Goal: Task Accomplishment & Management: Manage account settings

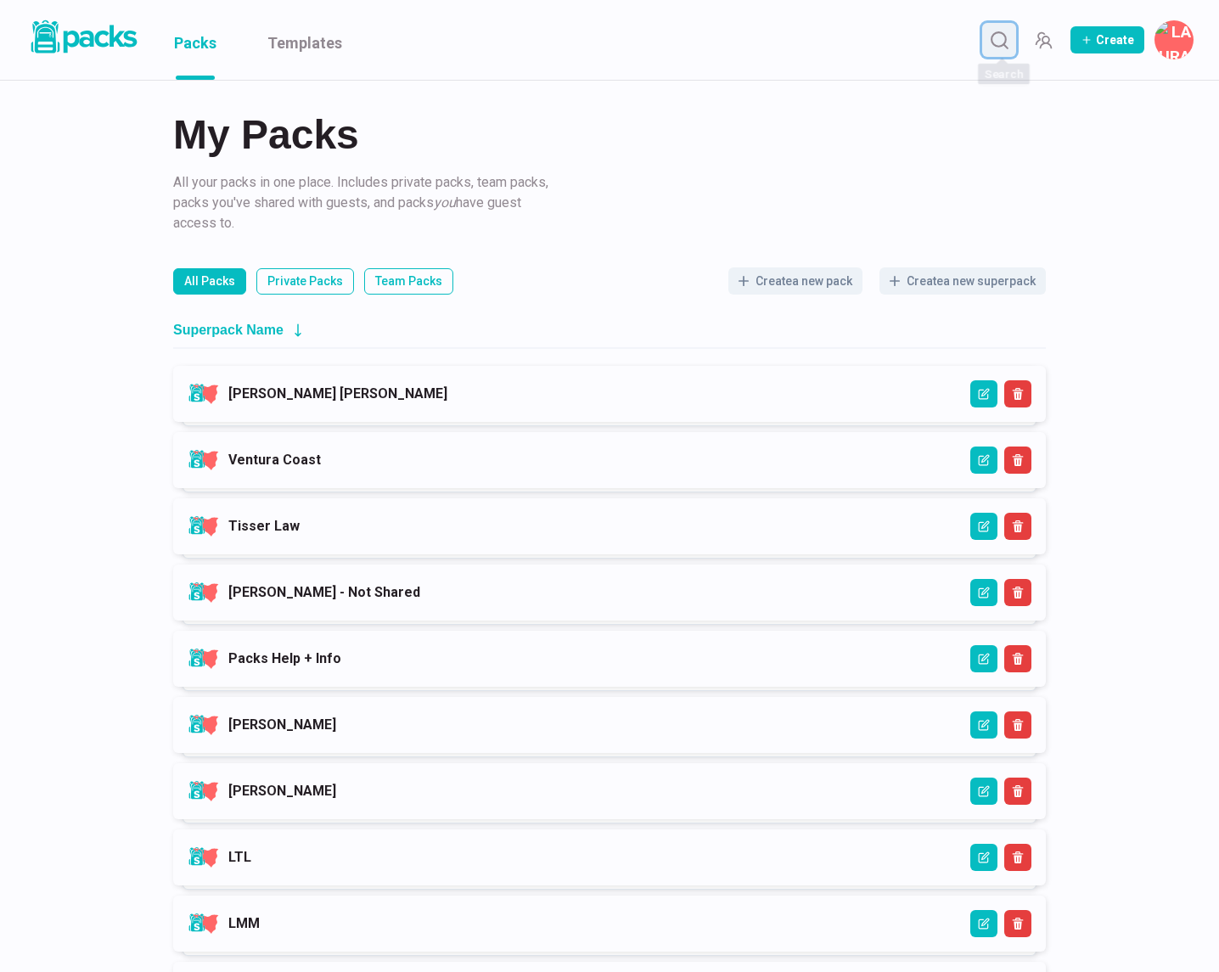
click at [1010, 34] on icon "Search" at bounding box center [999, 40] width 21 height 21
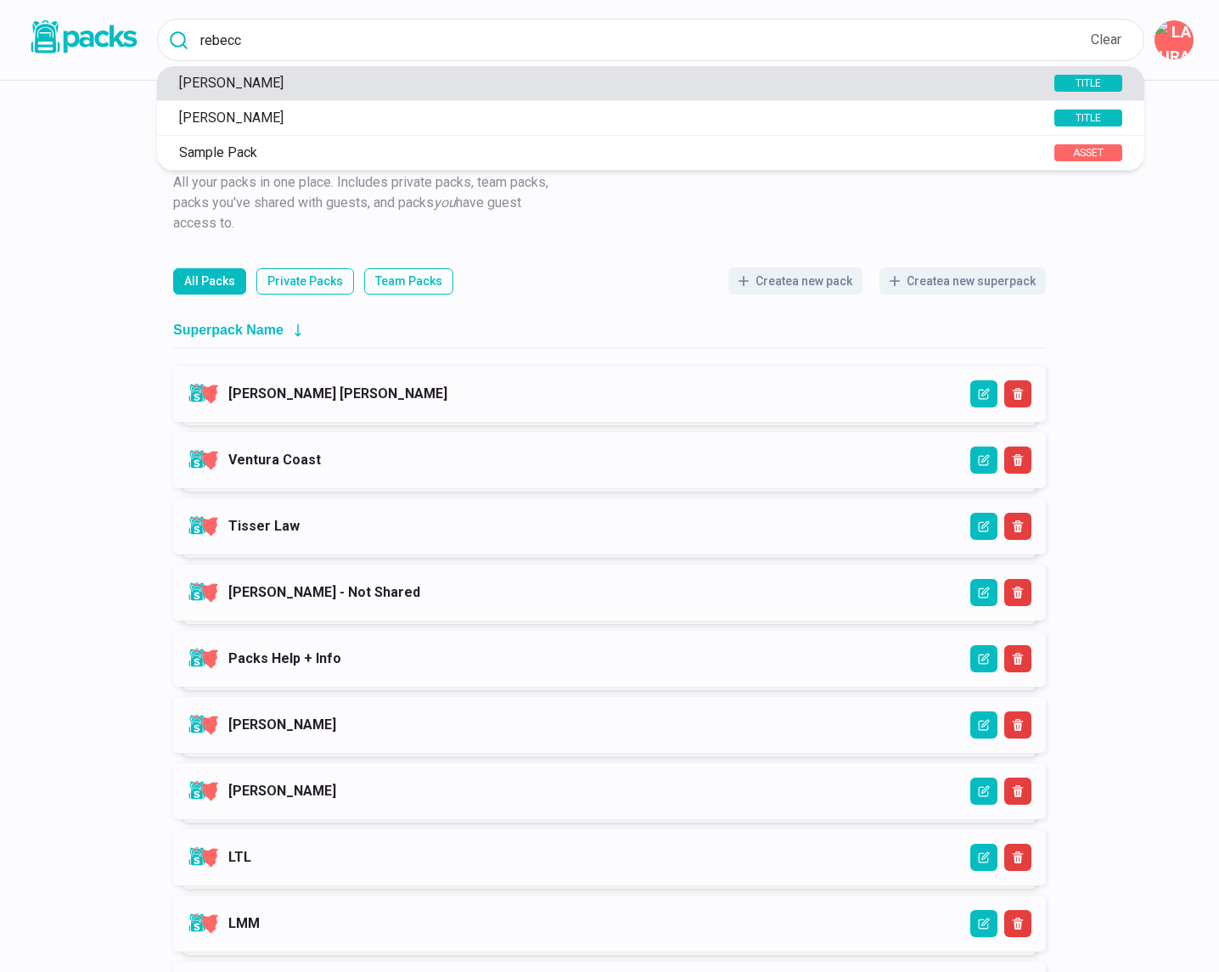
type input "rebecc"
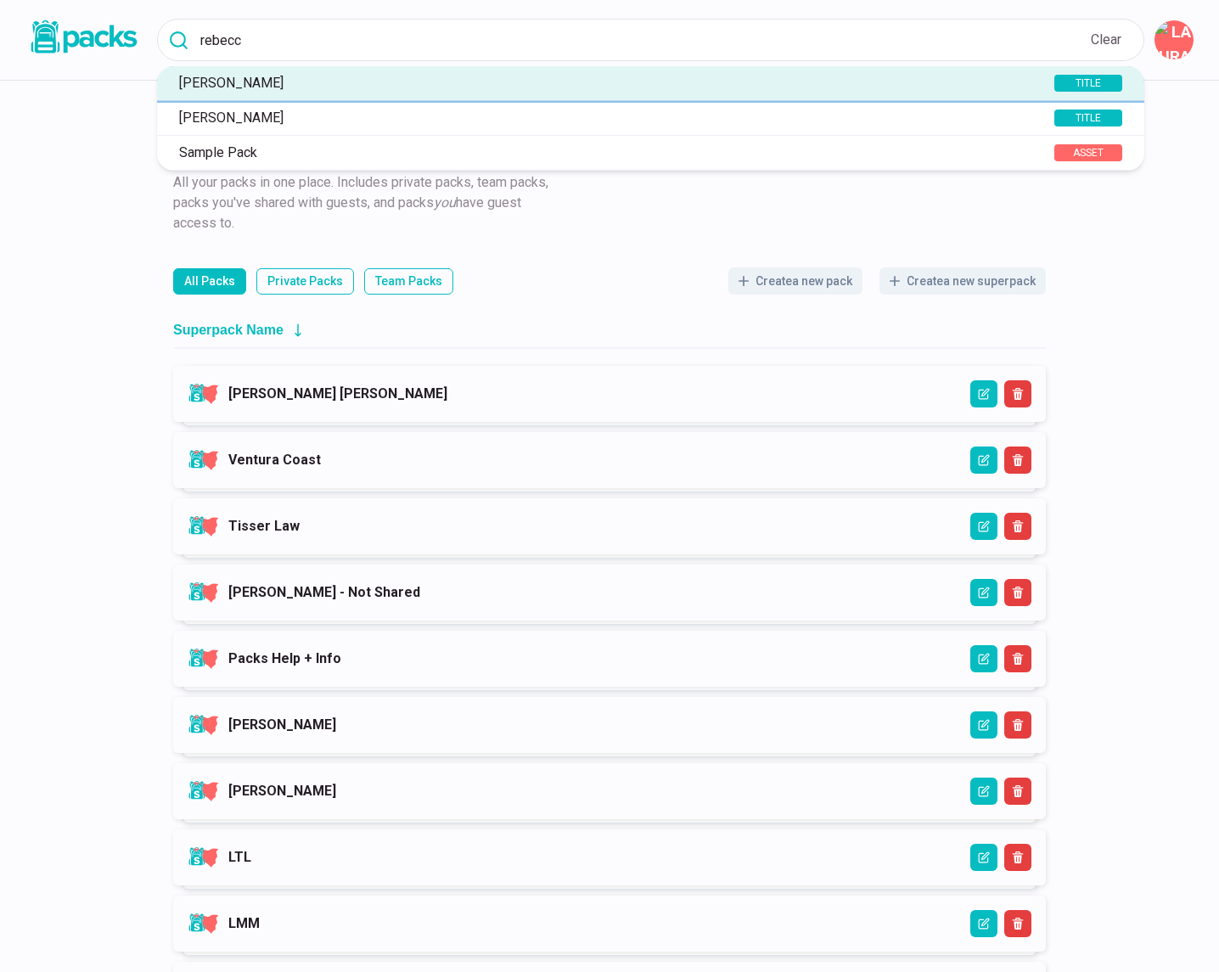
click at [811, 93] on button "[PERSON_NAME] TITLE" at bounding box center [650, 83] width 987 height 34
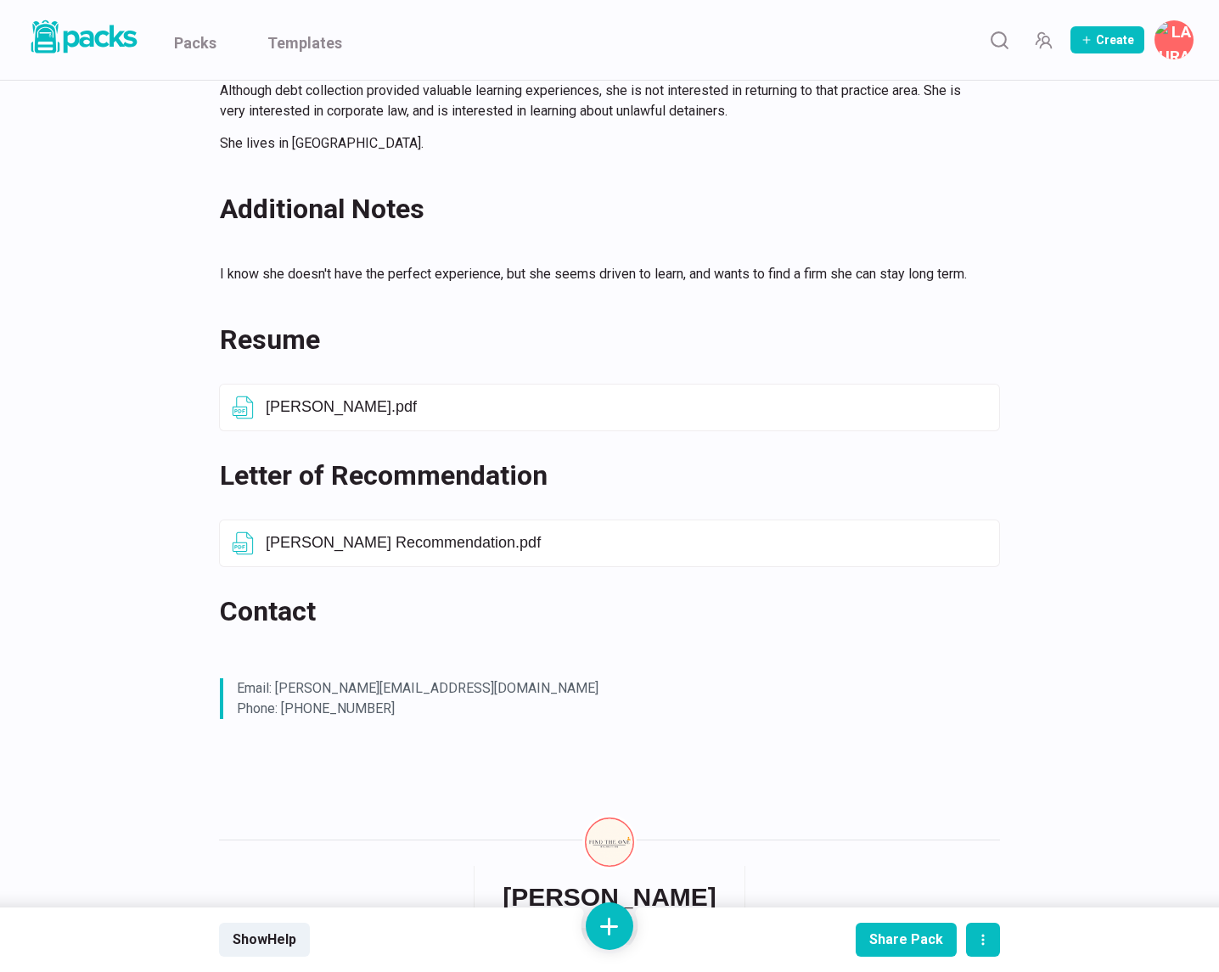
scroll to position [611, 0]
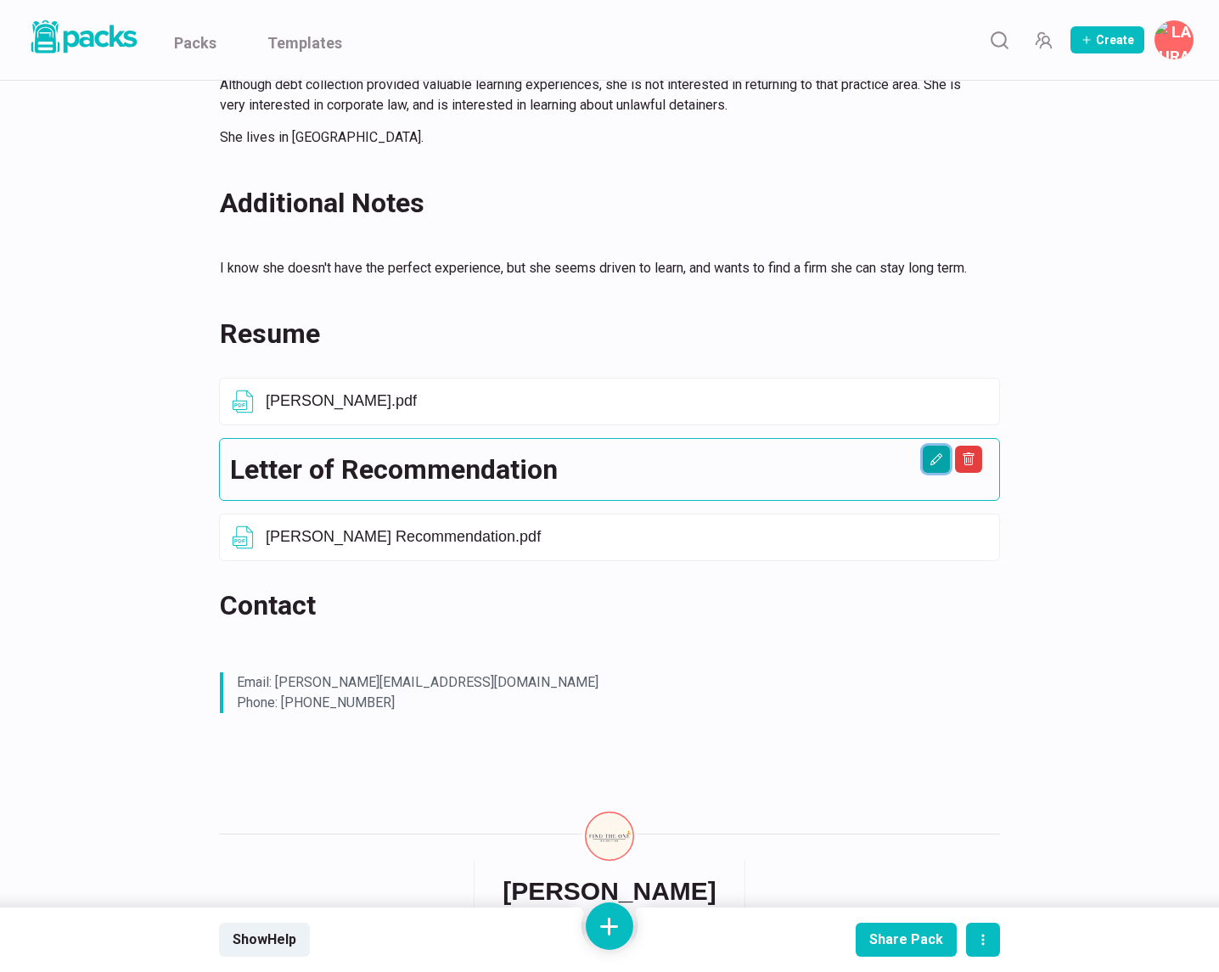
click at [940, 462] on icon "Edit asset" at bounding box center [936, 459] width 14 height 14
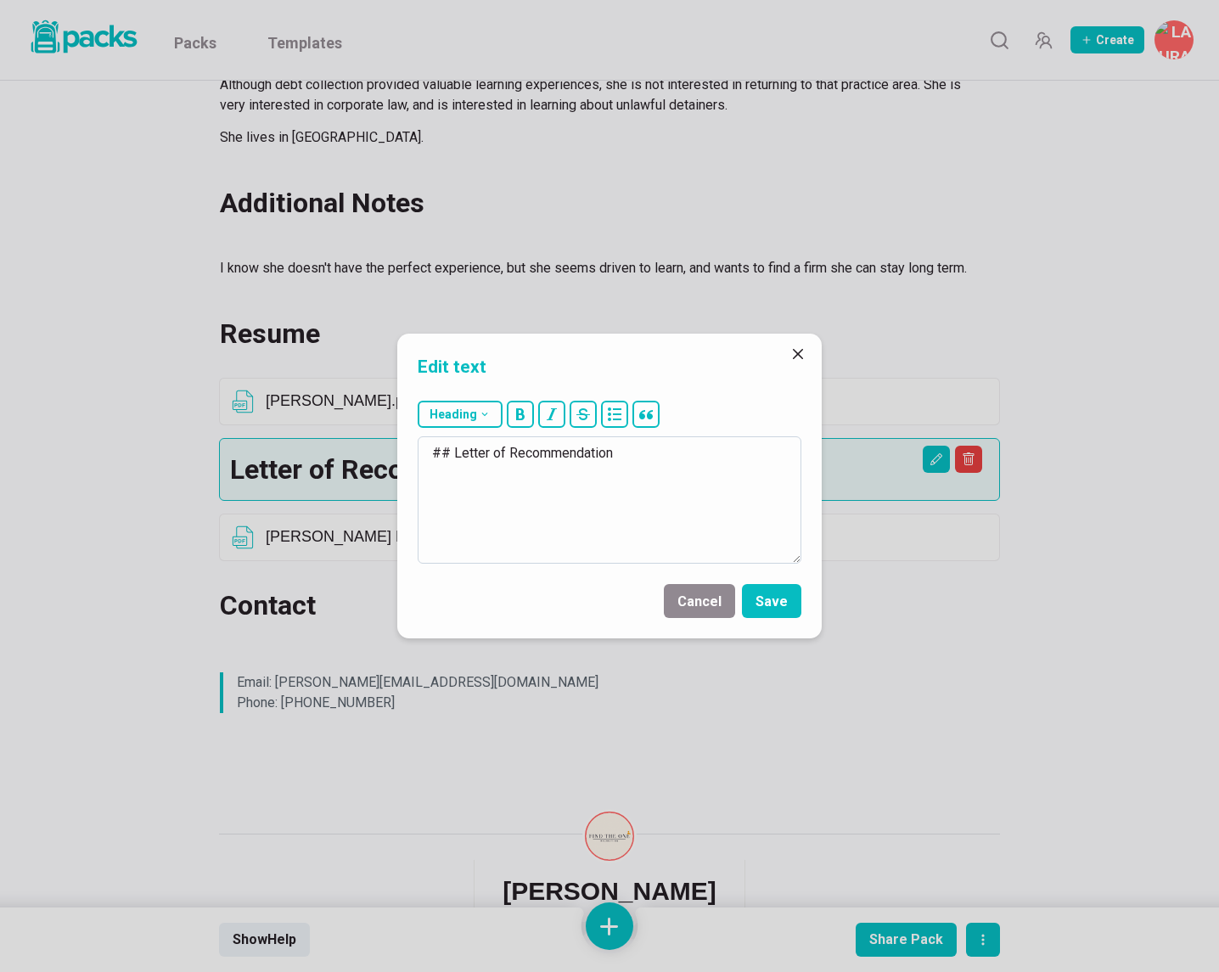
click at [711, 462] on textarea "## Letter of Recommendation" at bounding box center [610, 499] width 384 height 127
type textarea "## Letter of Recommendations"
click at [770, 607] on button "Save" at bounding box center [771, 601] width 59 height 34
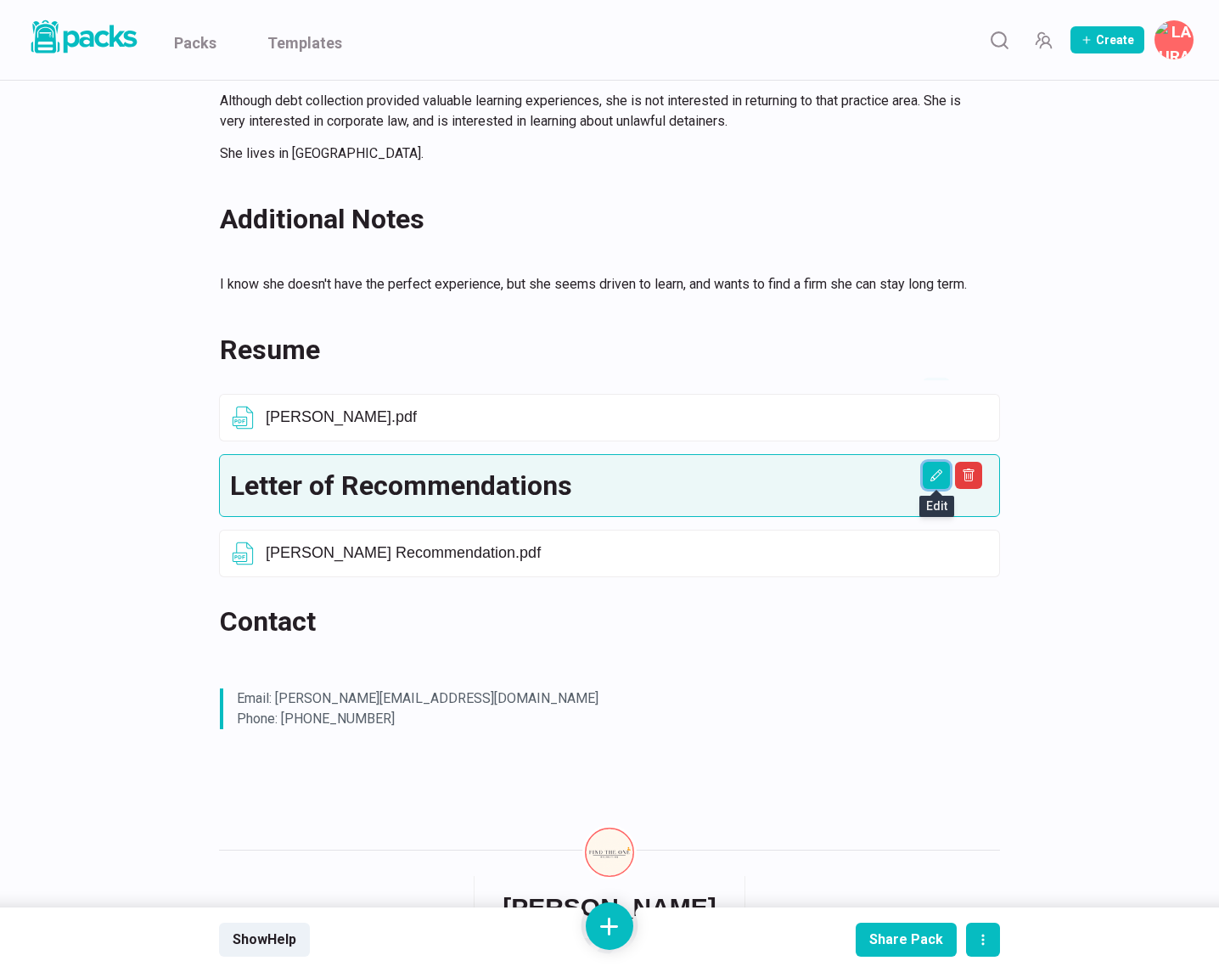
scroll to position [622, 0]
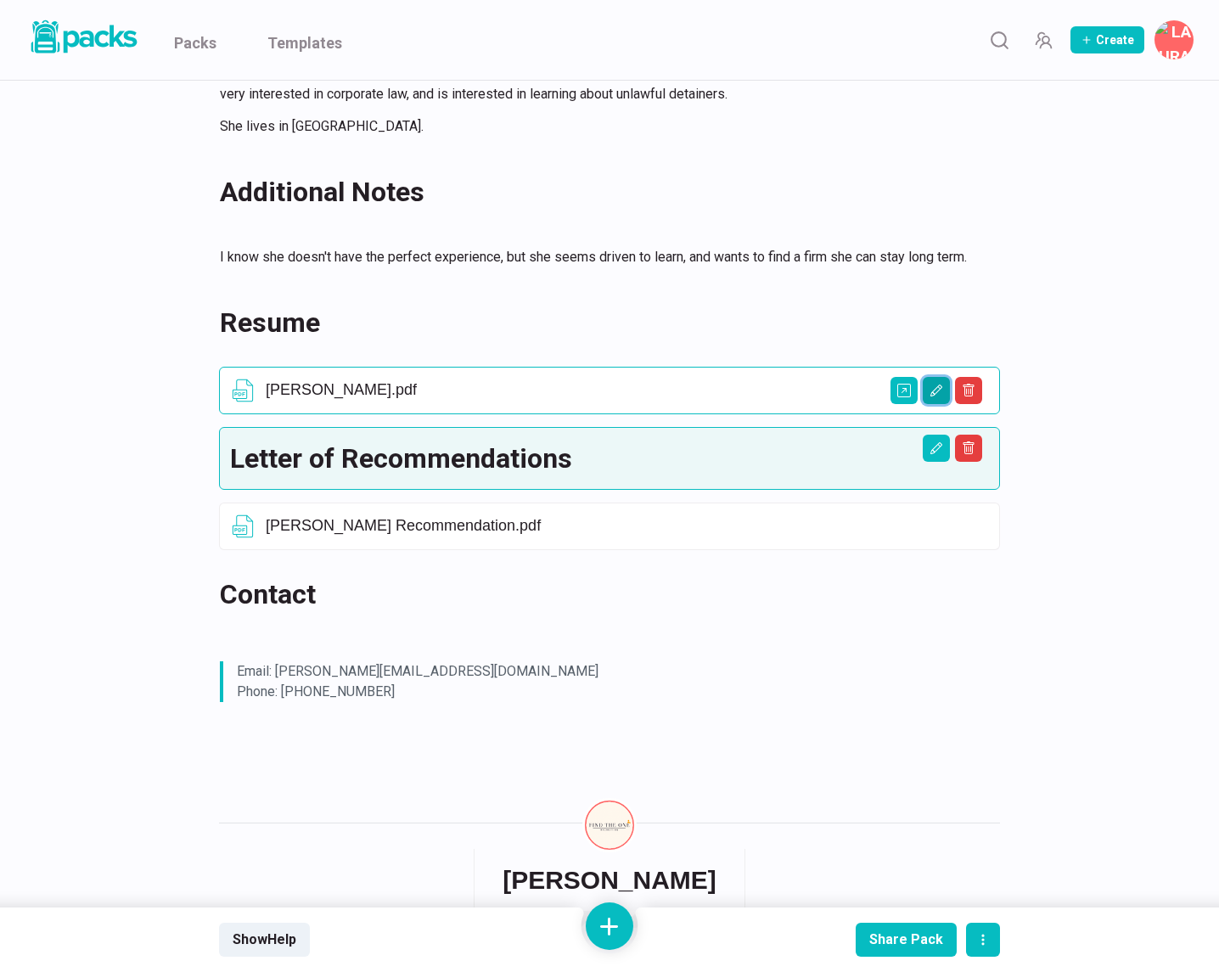
click at [936, 393] on icon "Edit asset" at bounding box center [936, 391] width 14 height 14
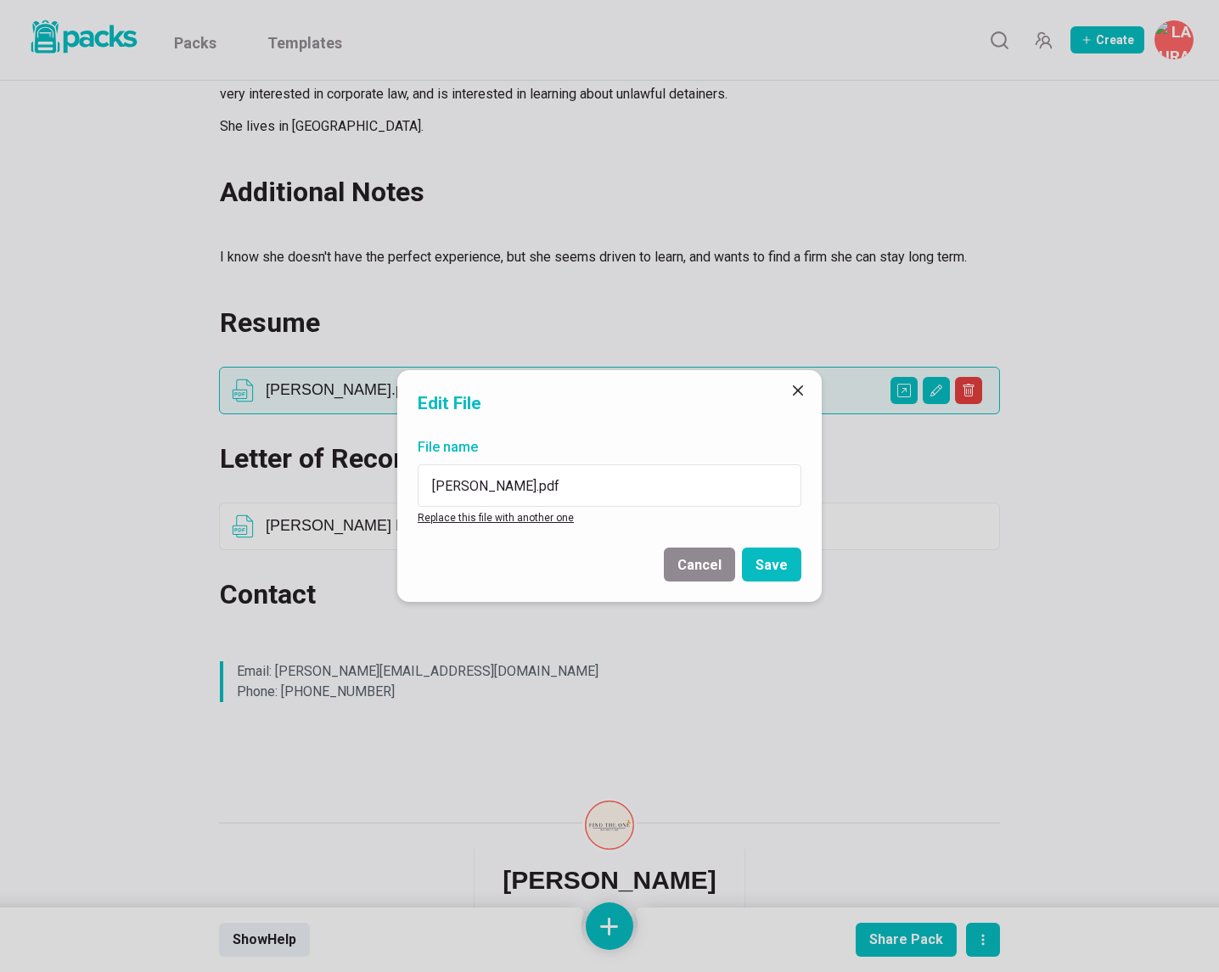
click at [532, 515] on link "Replace this file with another one" at bounding box center [496, 518] width 156 height 12
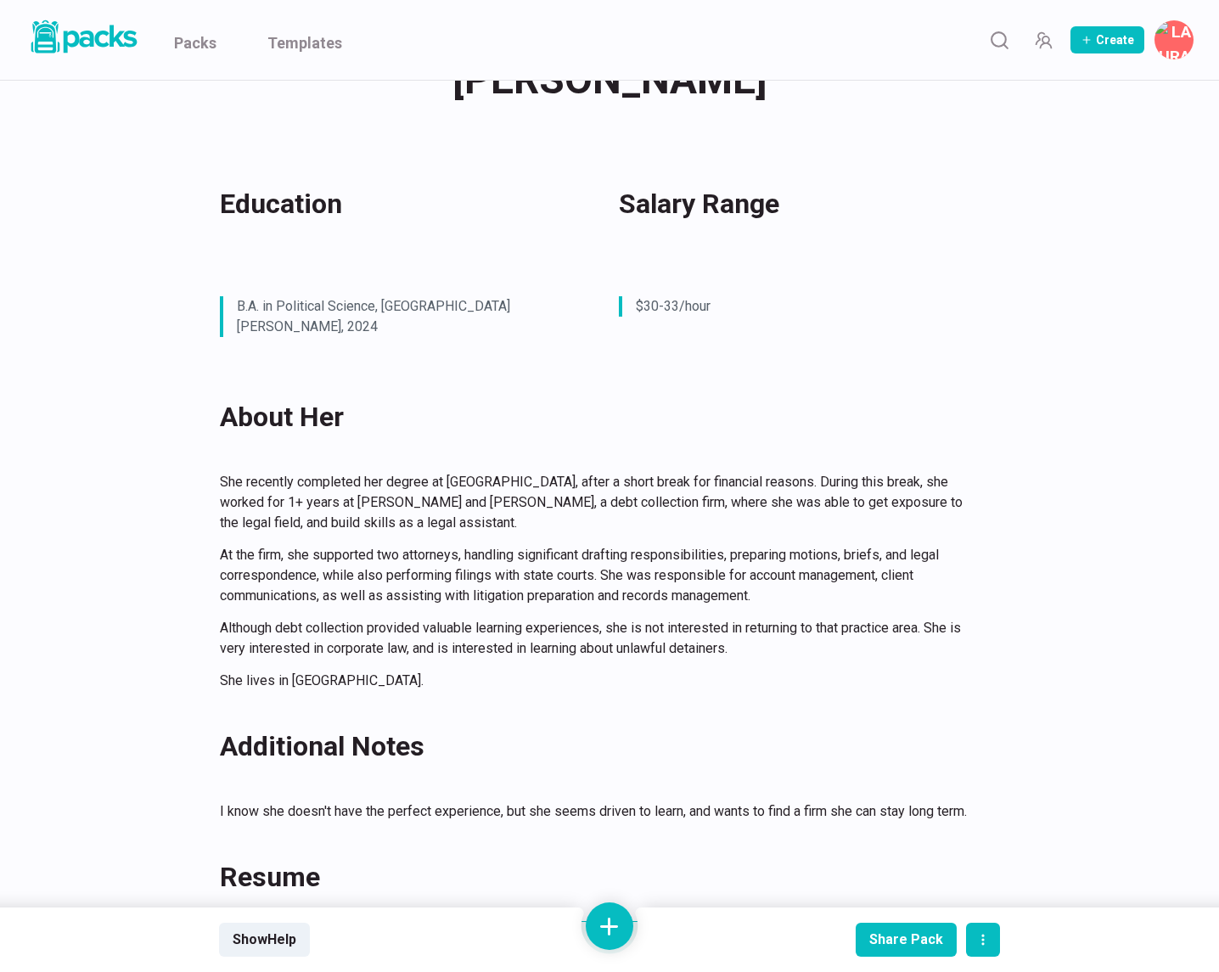
scroll to position [0, 0]
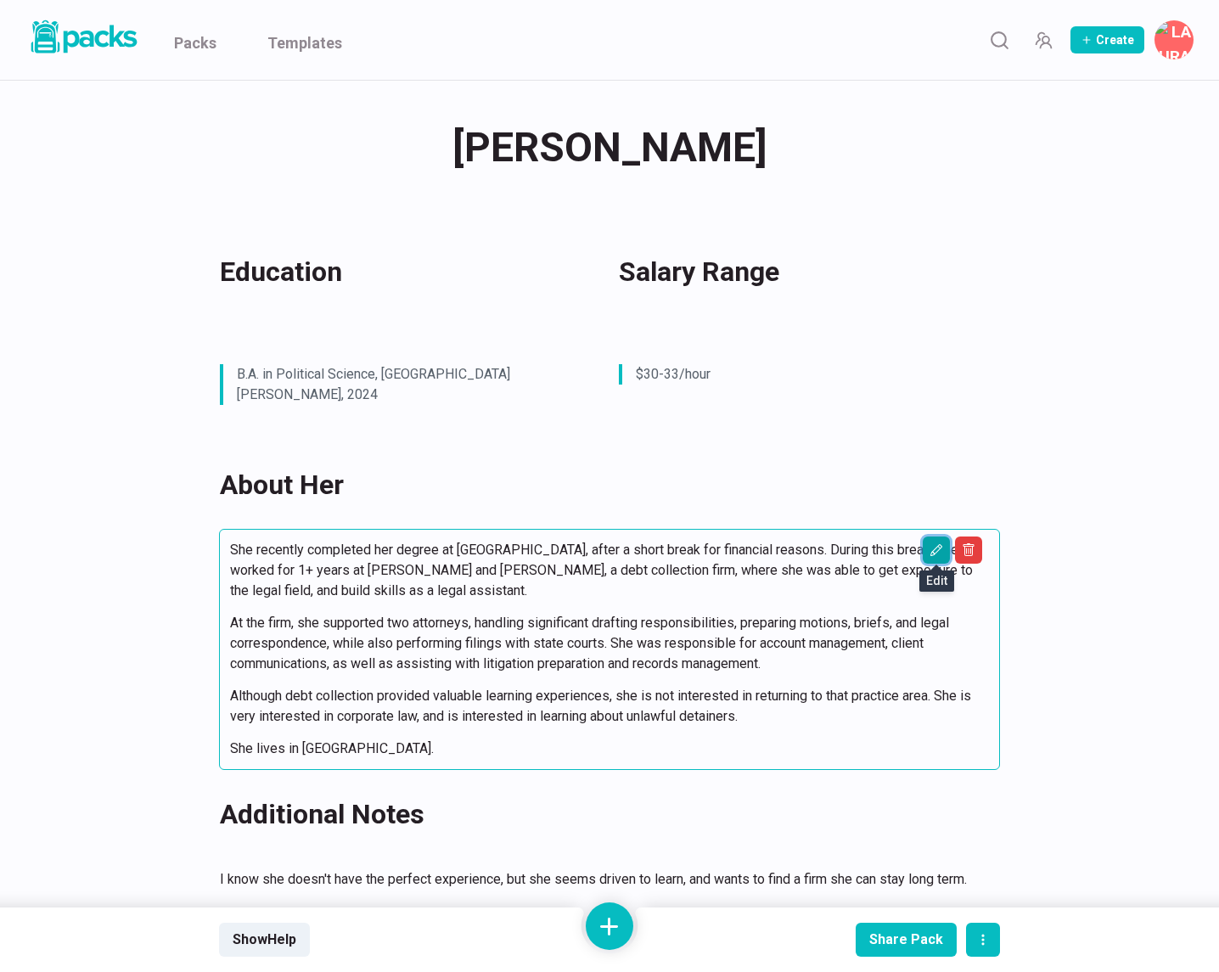
click at [933, 544] on icon "Edit asset" at bounding box center [936, 550] width 14 height 14
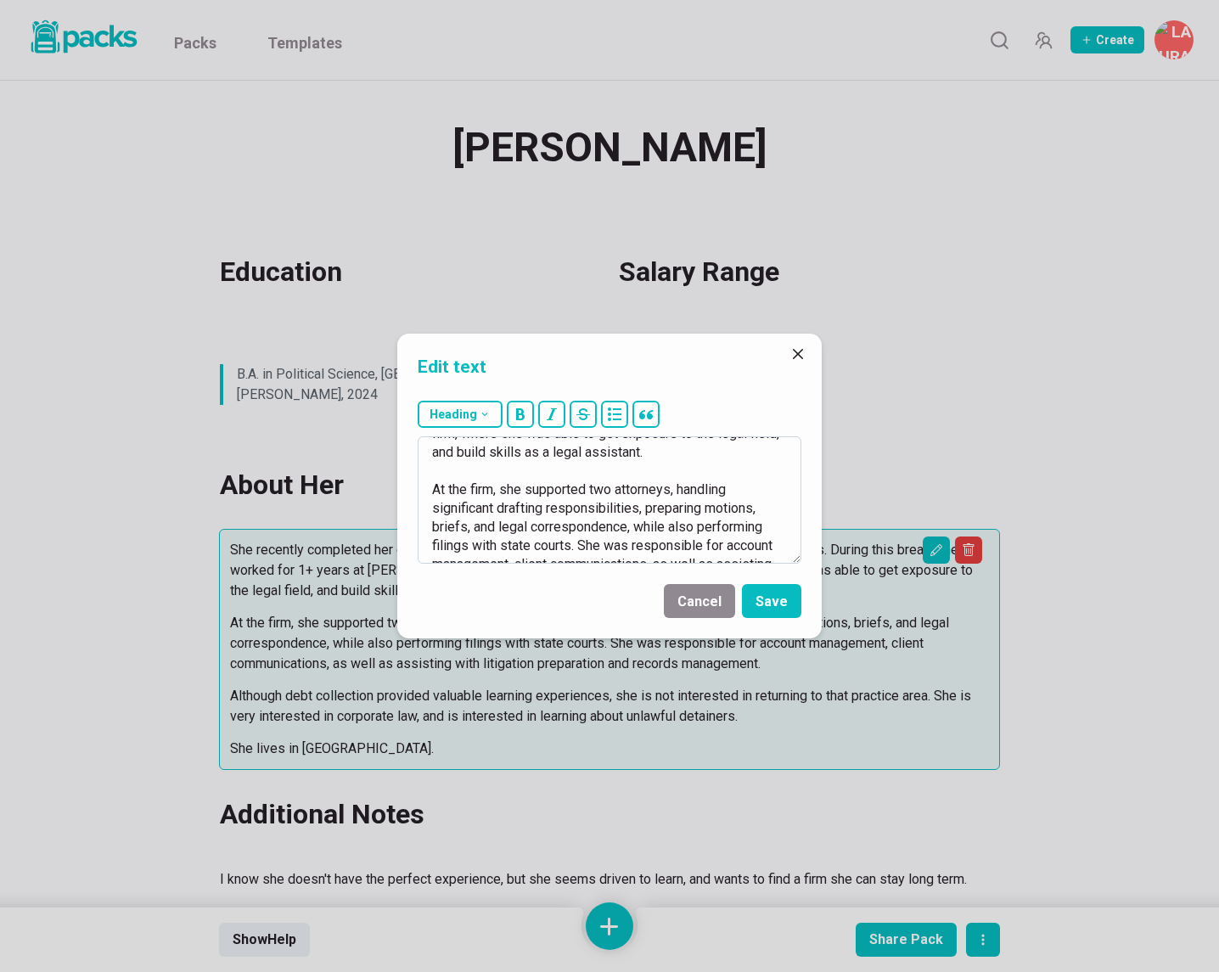
scroll to position [243, 0]
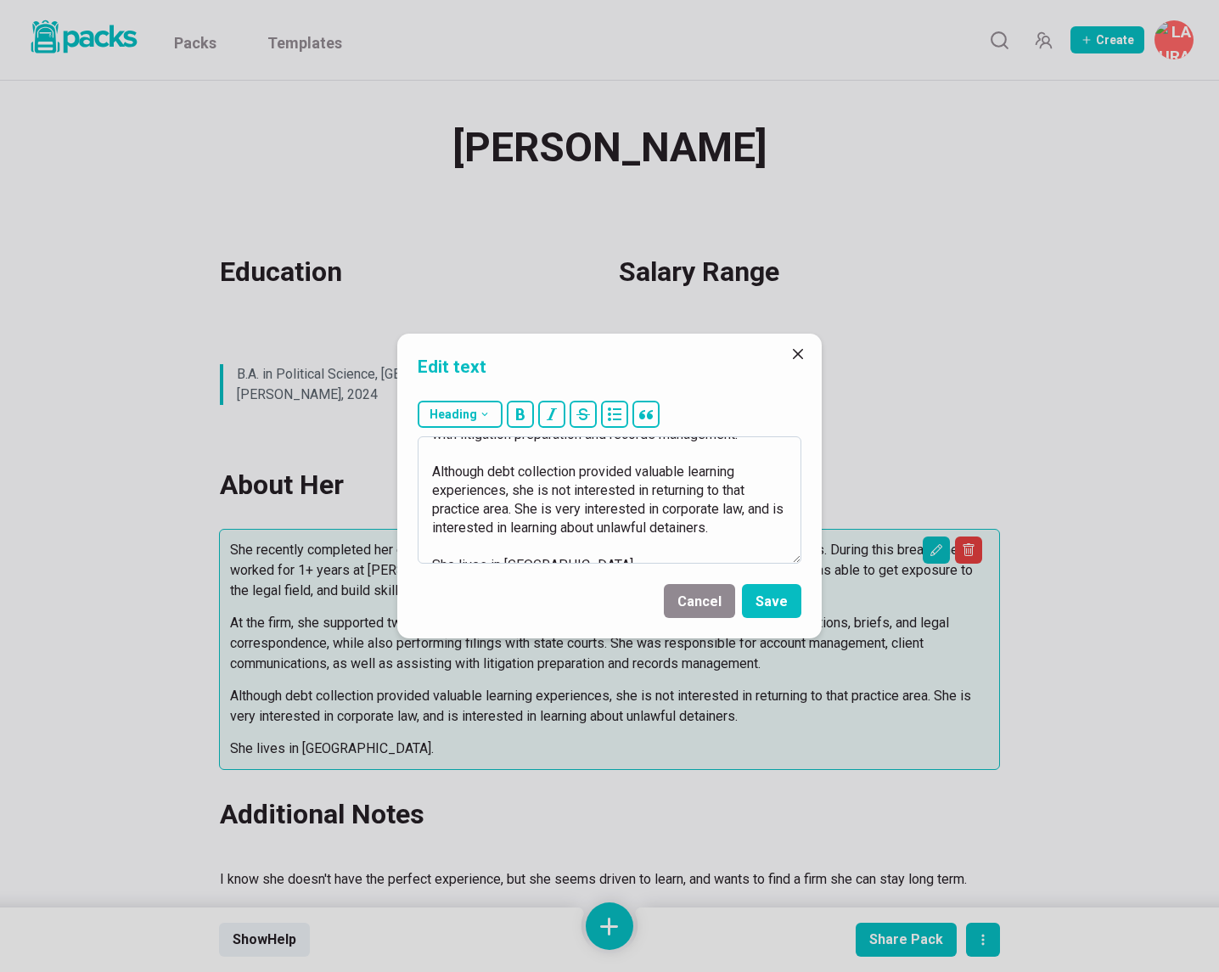
drag, startPoint x: 578, startPoint y: 497, endPoint x: 768, endPoint y: 509, distance: 190.6
click at [768, 509] on textarea "She recently completed her degree at Cal Poly, after a short break for financia…" at bounding box center [610, 499] width 384 height 127
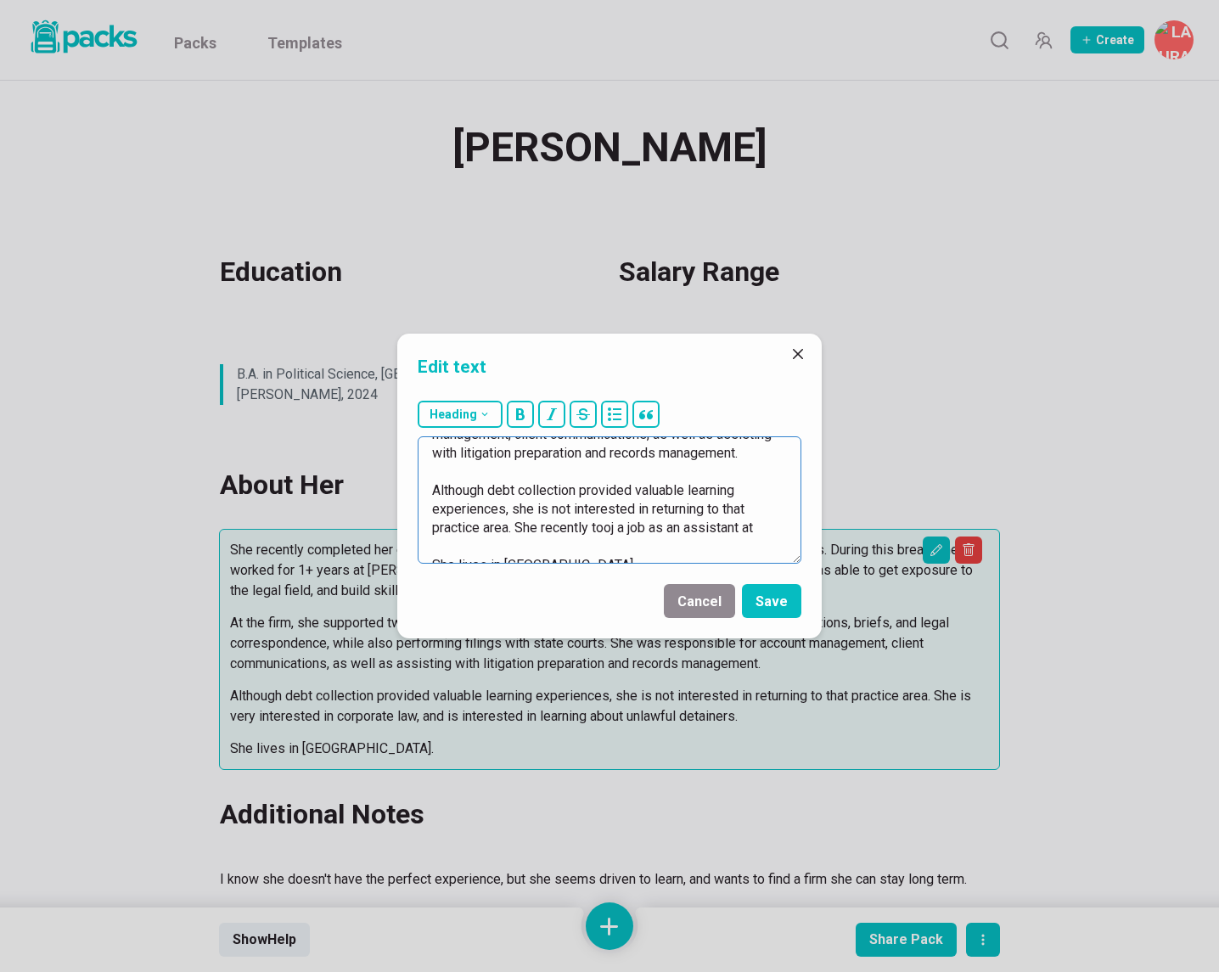
drag, startPoint x: 616, startPoint y: 510, endPoint x: 626, endPoint y: 515, distance: 10.6
click at [616, 510] on textarea "She recently completed her degree at Cal Poly, after a short break for financia…" at bounding box center [610, 499] width 384 height 127
click at [783, 506] on textarea "She recently completed her degree at Cal Poly, after a short break for financia…" at bounding box center [610, 499] width 384 height 127
click at [629, 511] on textarea "She recently completed her degree at Cal Poly, after a short break for financia…" at bounding box center [610, 499] width 384 height 127
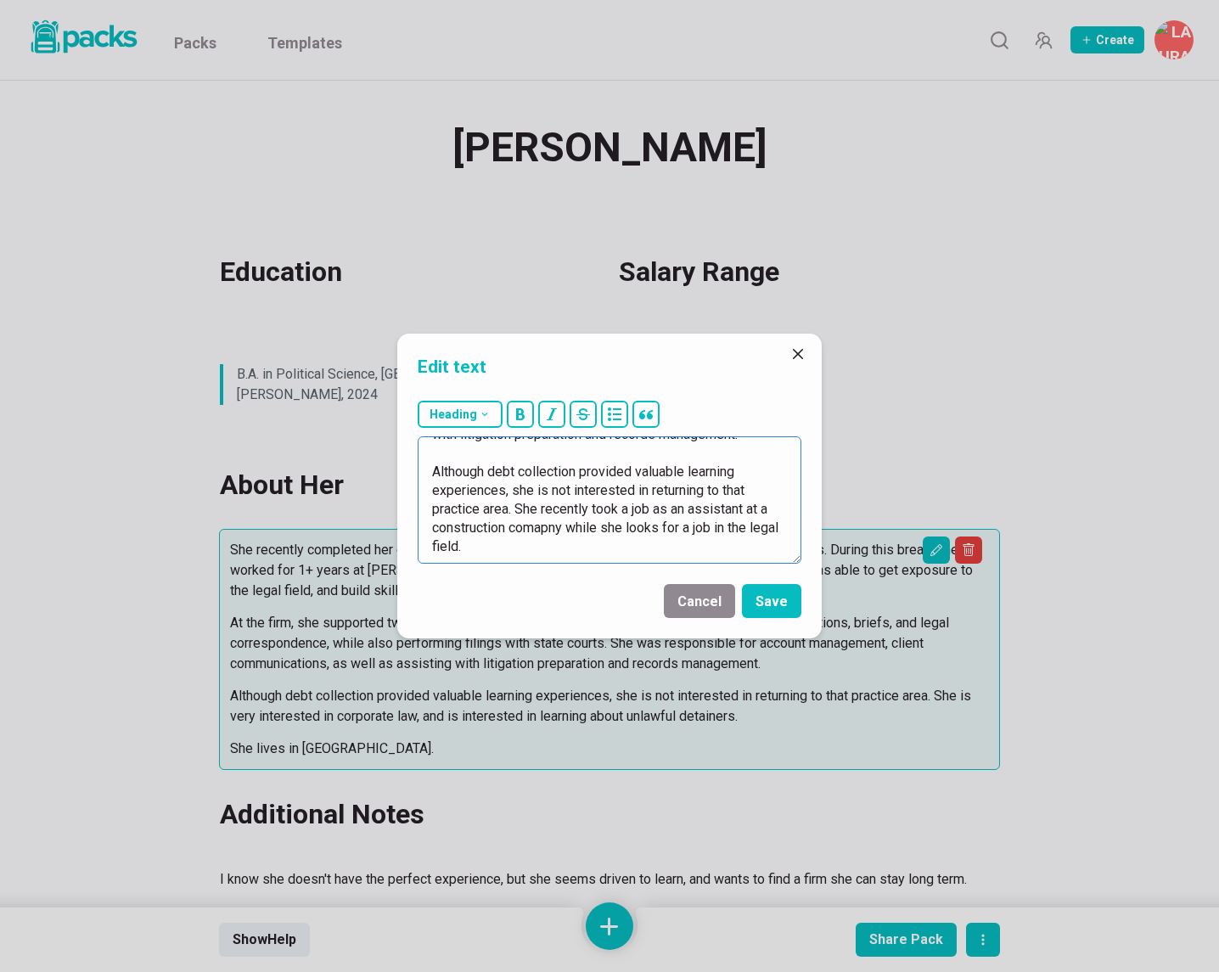
click at [541, 513] on textarea "She recently completed her degree at Cal Poly, after a short break for financia…" at bounding box center [610, 499] width 384 height 127
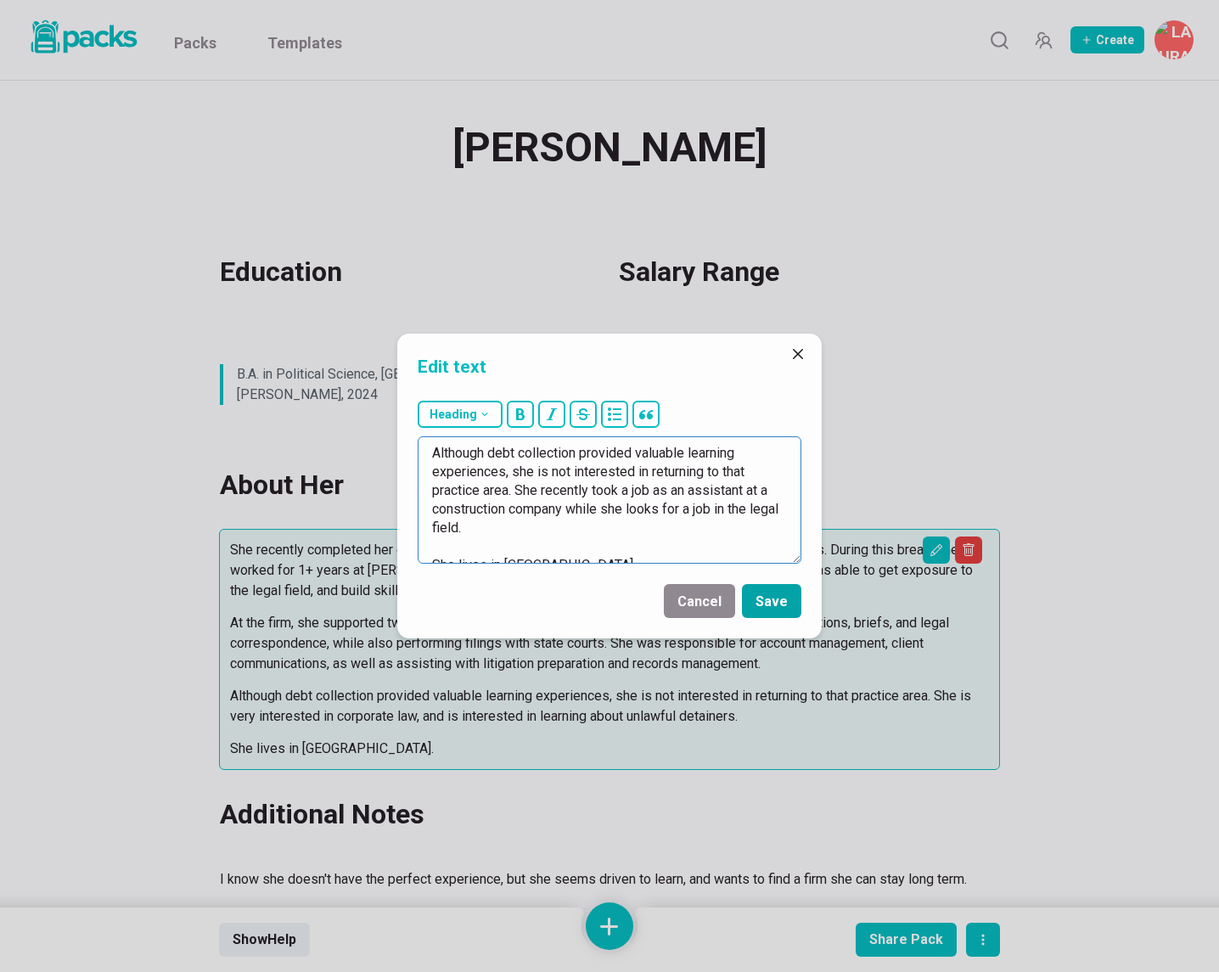
type textarea "She recently completed her degree at Cal Poly, after a short break for financia…"
click at [776, 608] on button "Save" at bounding box center [771, 601] width 59 height 34
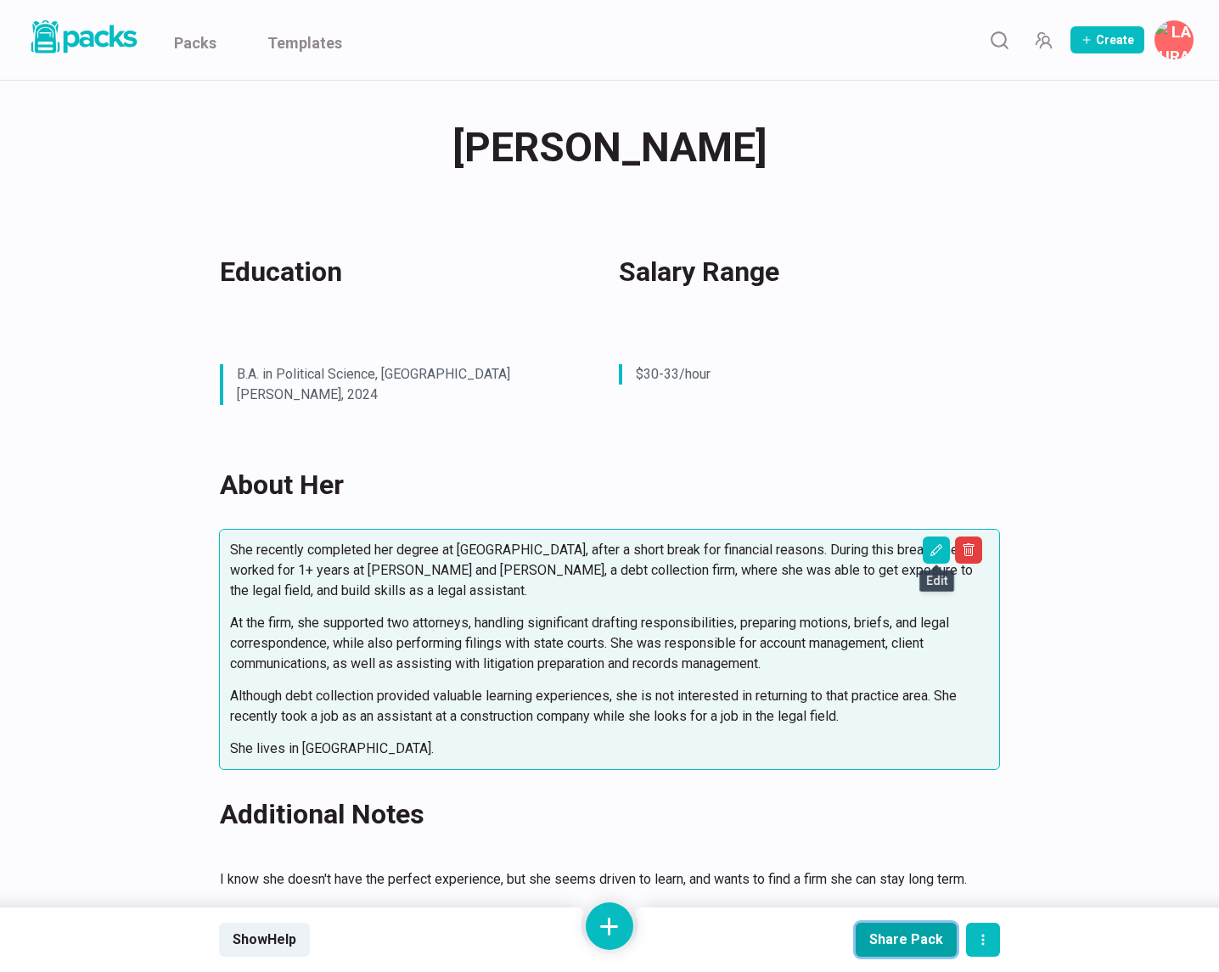
click at [898, 940] on div "Share Pack" at bounding box center [906, 939] width 74 height 16
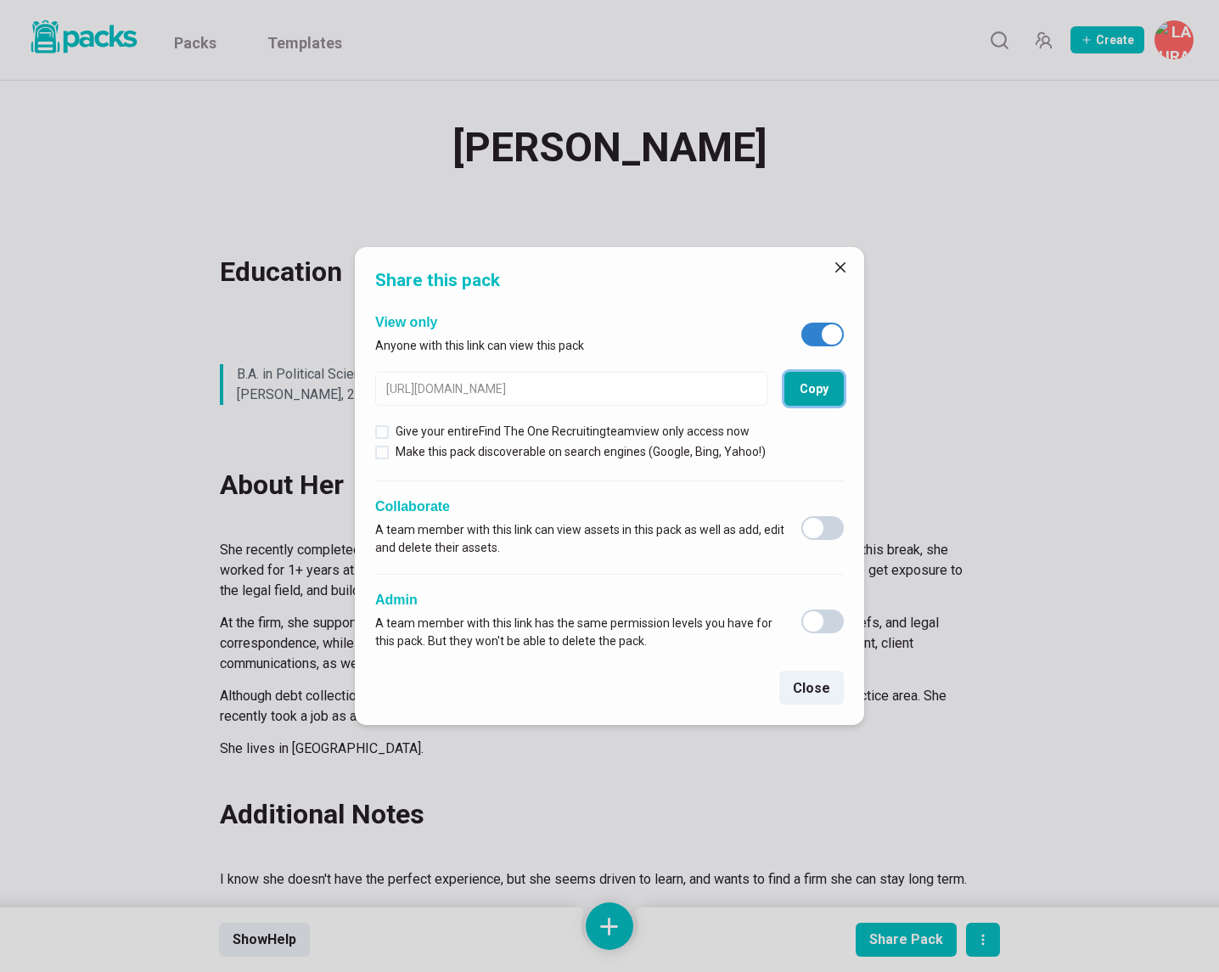
click at [836, 389] on button "Copy" at bounding box center [813, 389] width 59 height 34
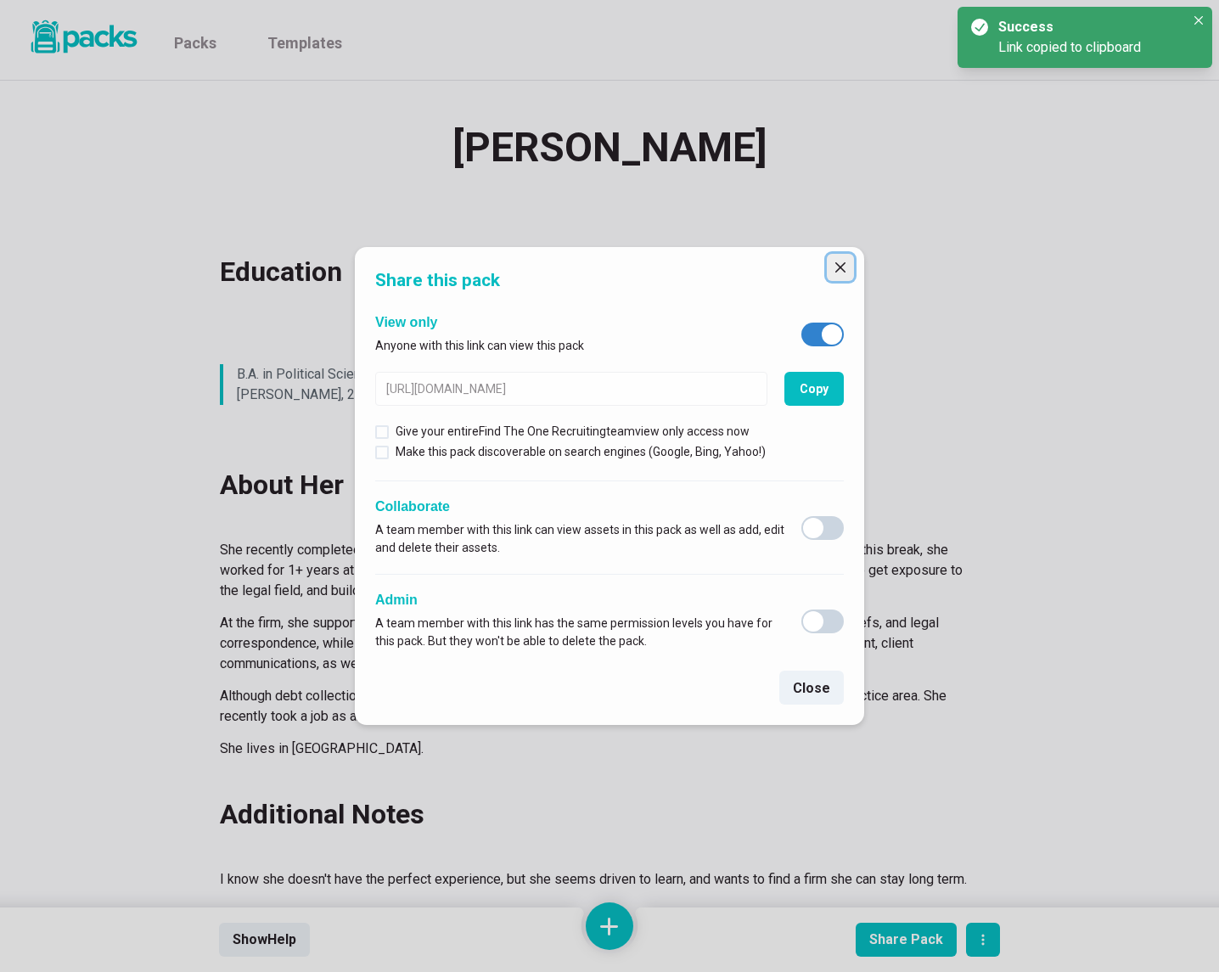
click at [839, 261] on button "Close" at bounding box center [840, 267] width 27 height 27
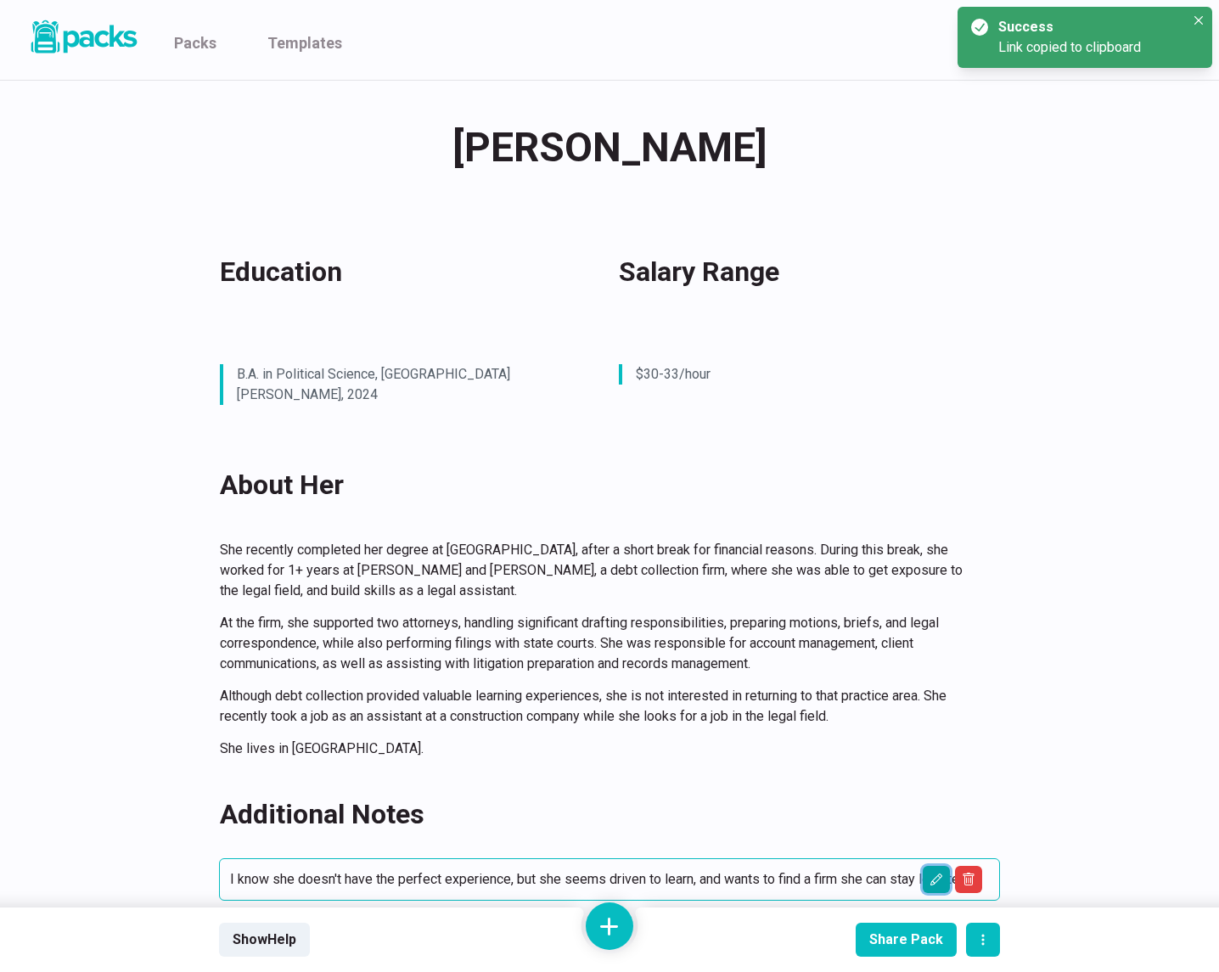
click at [933, 873] on icon "Edit asset" at bounding box center [936, 880] width 14 height 14
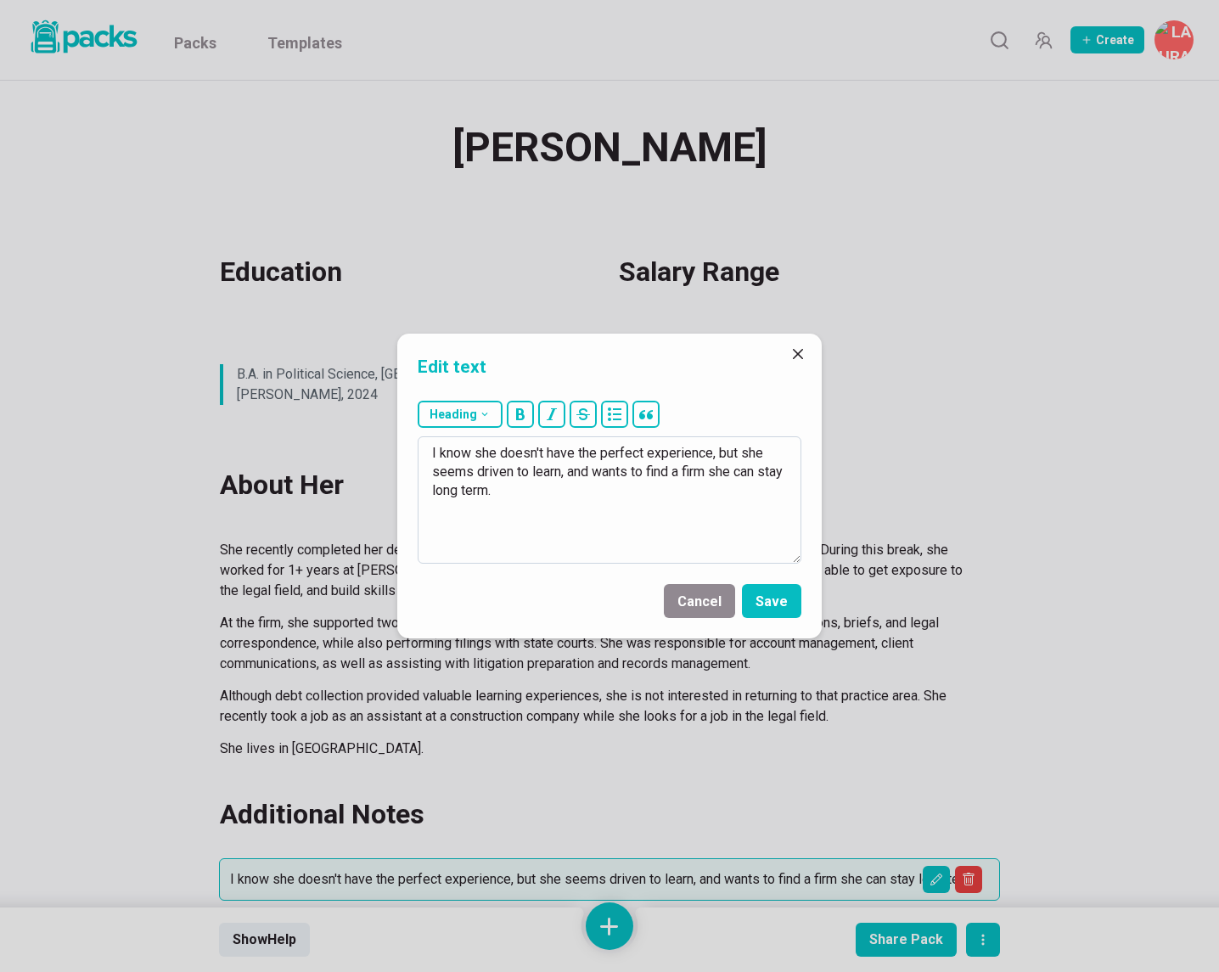
drag, startPoint x: 764, startPoint y: 453, endPoint x: 781, endPoint y: 532, distance: 80.7
click at [781, 532] on textarea "I know she doesn't have the perfect experience, but she seems driven to learn, …" at bounding box center [610, 499] width 384 height 127
type textarea "I know she doesn't have the perfect experience, but she is sharp."
drag, startPoint x: 778, startPoint y: 611, endPoint x: 825, endPoint y: 689, distance: 91.4
click at [778, 611] on button "Save" at bounding box center [771, 601] width 59 height 34
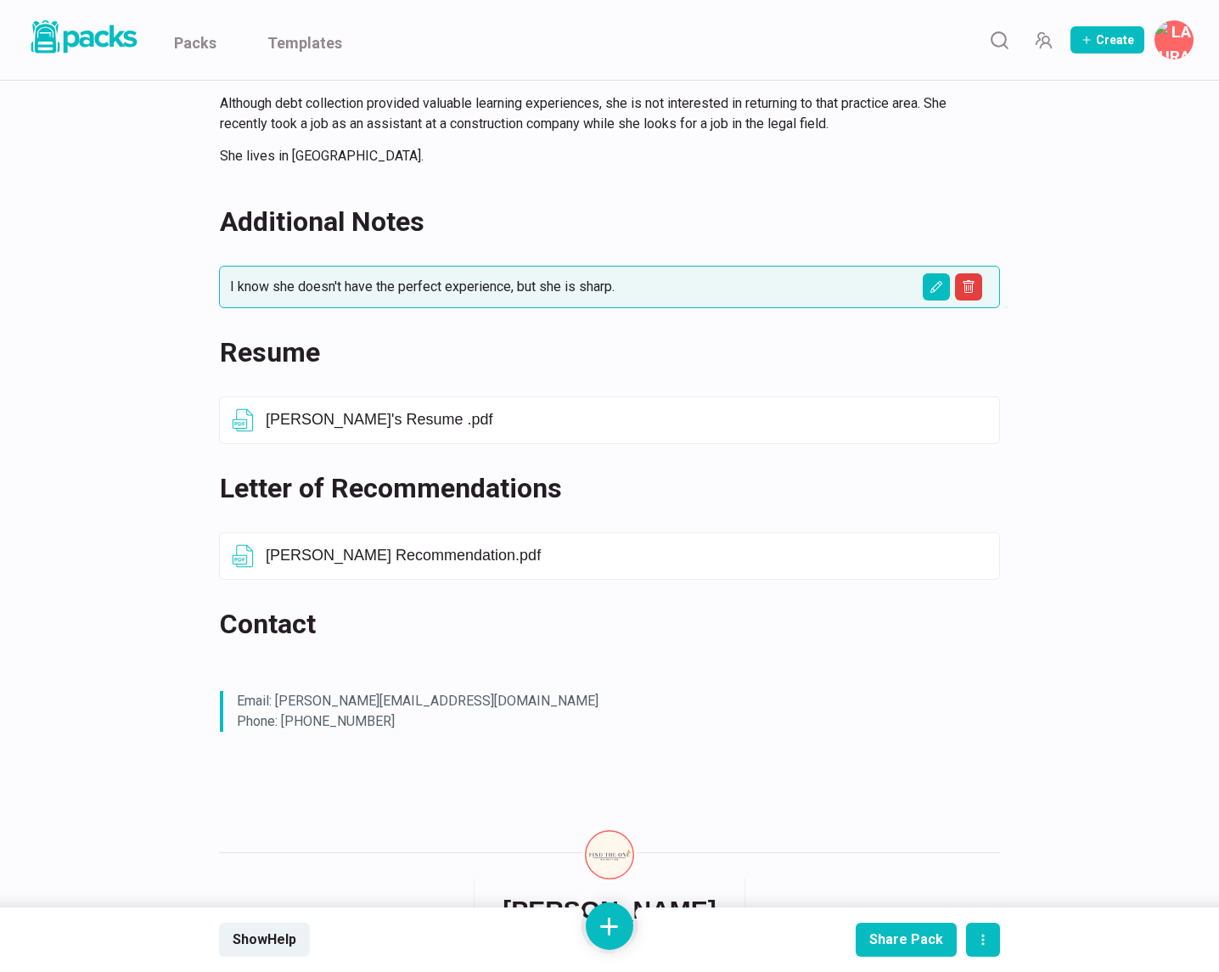
scroll to position [622, 0]
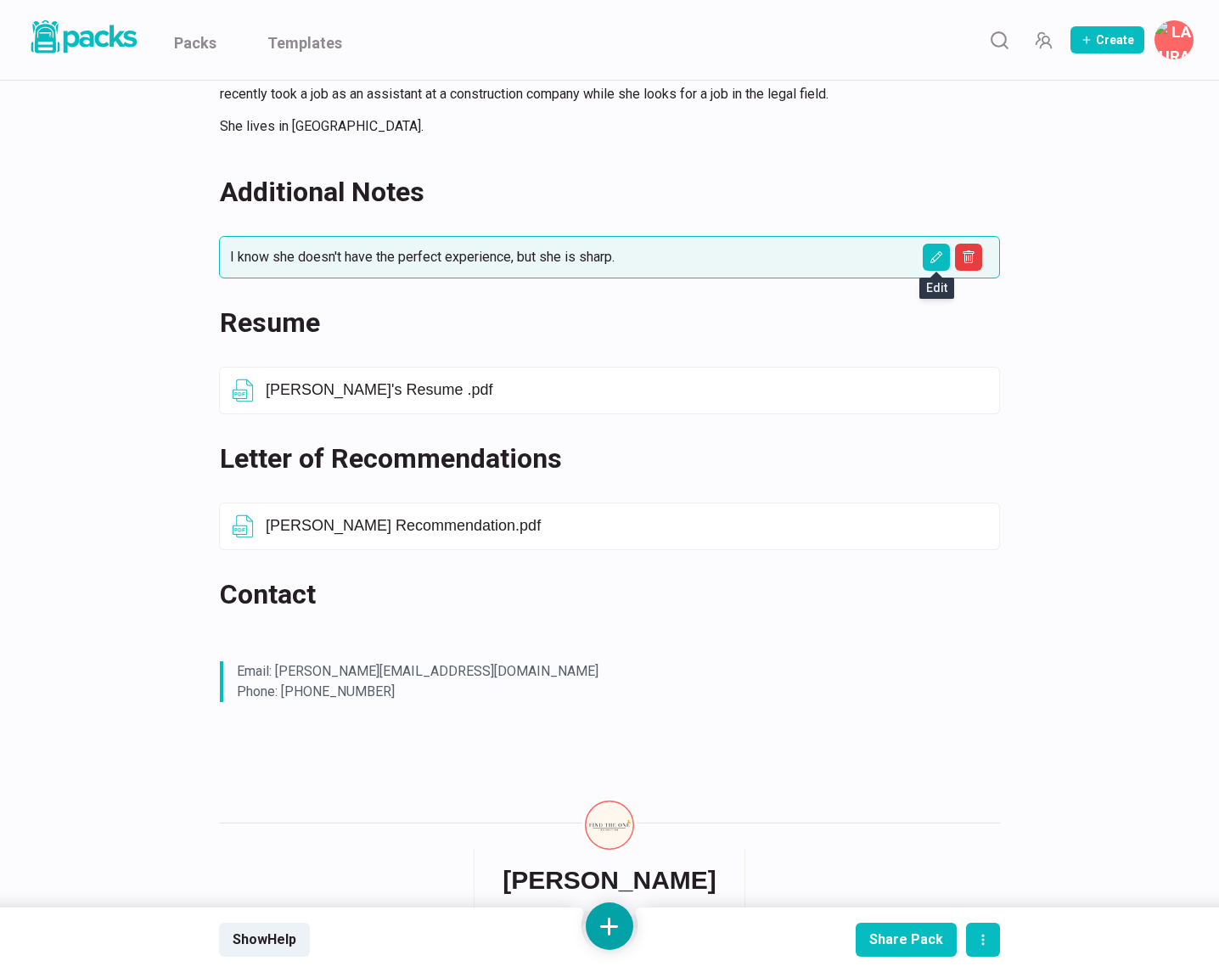
click at [609, 940] on button at bounding box center [610, 926] width 48 height 48
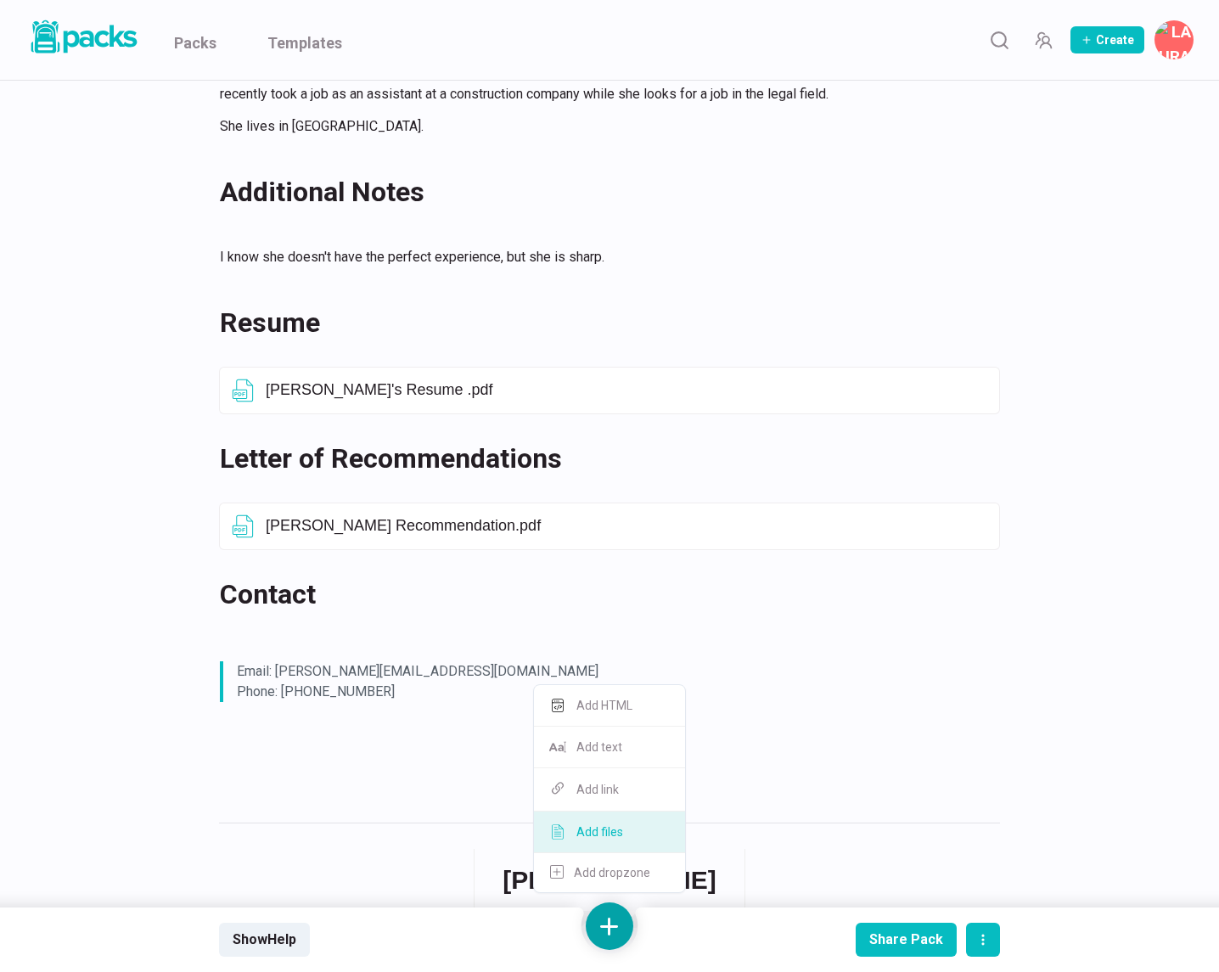
click at [616, 827] on button "Add files" at bounding box center [609, 832] width 151 height 42
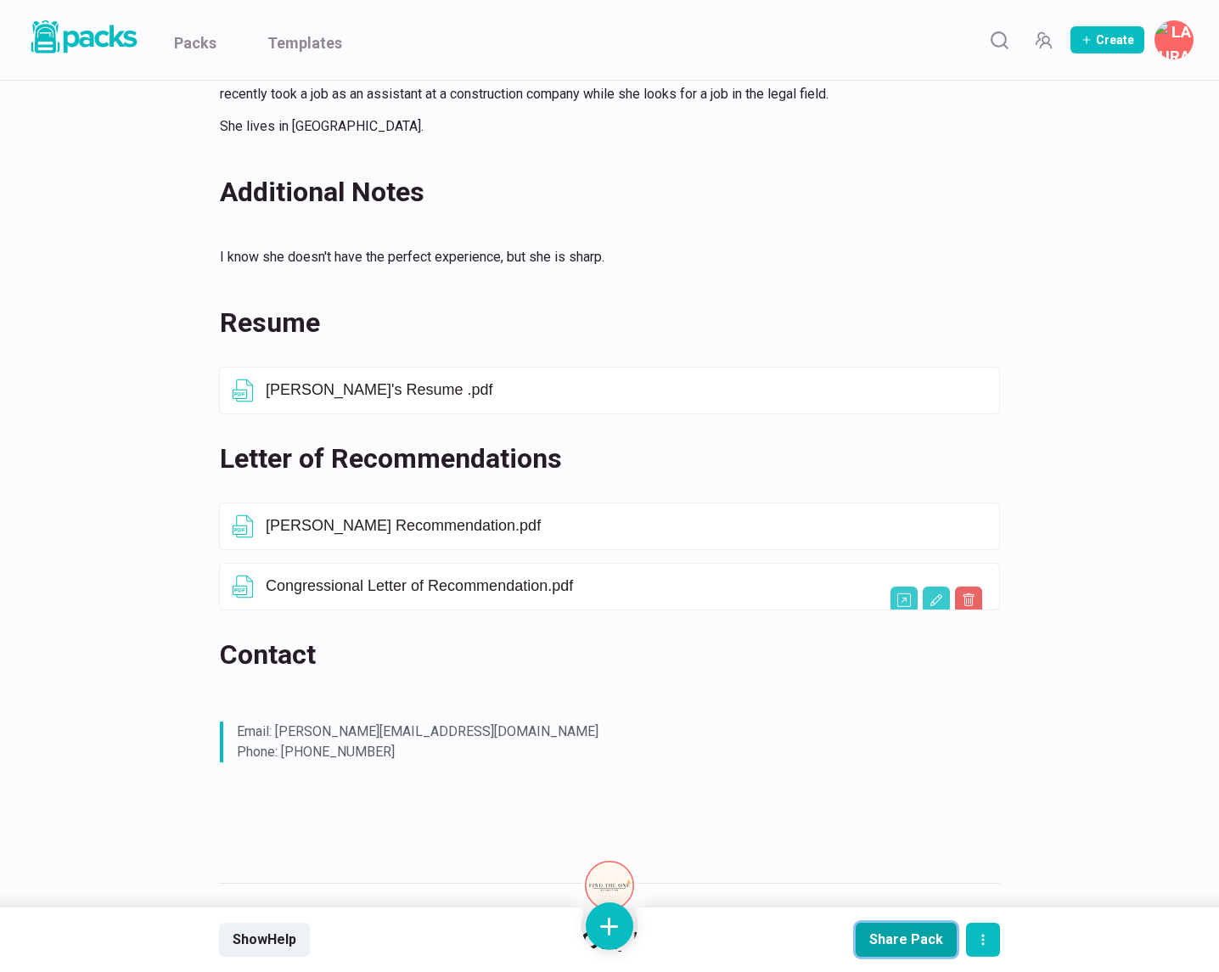
click at [898, 924] on button "Share Pack" at bounding box center [906, 940] width 101 height 34
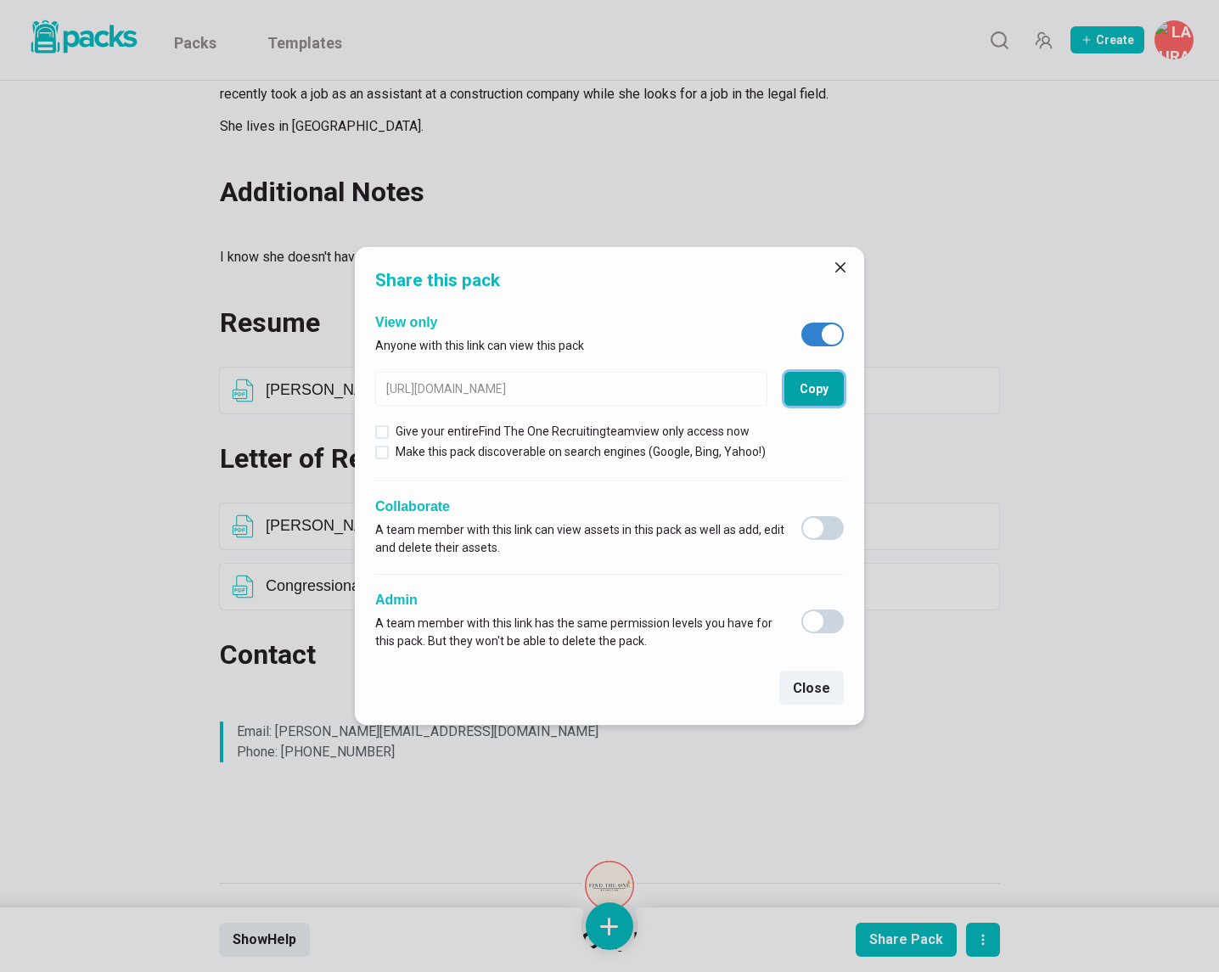
click at [809, 384] on button "Copy" at bounding box center [813, 389] width 59 height 34
drag, startPoint x: 843, startPoint y: 271, endPoint x: 655, endPoint y: 36, distance: 300.8
click at [843, 271] on icon "Close" at bounding box center [840, 267] width 10 height 10
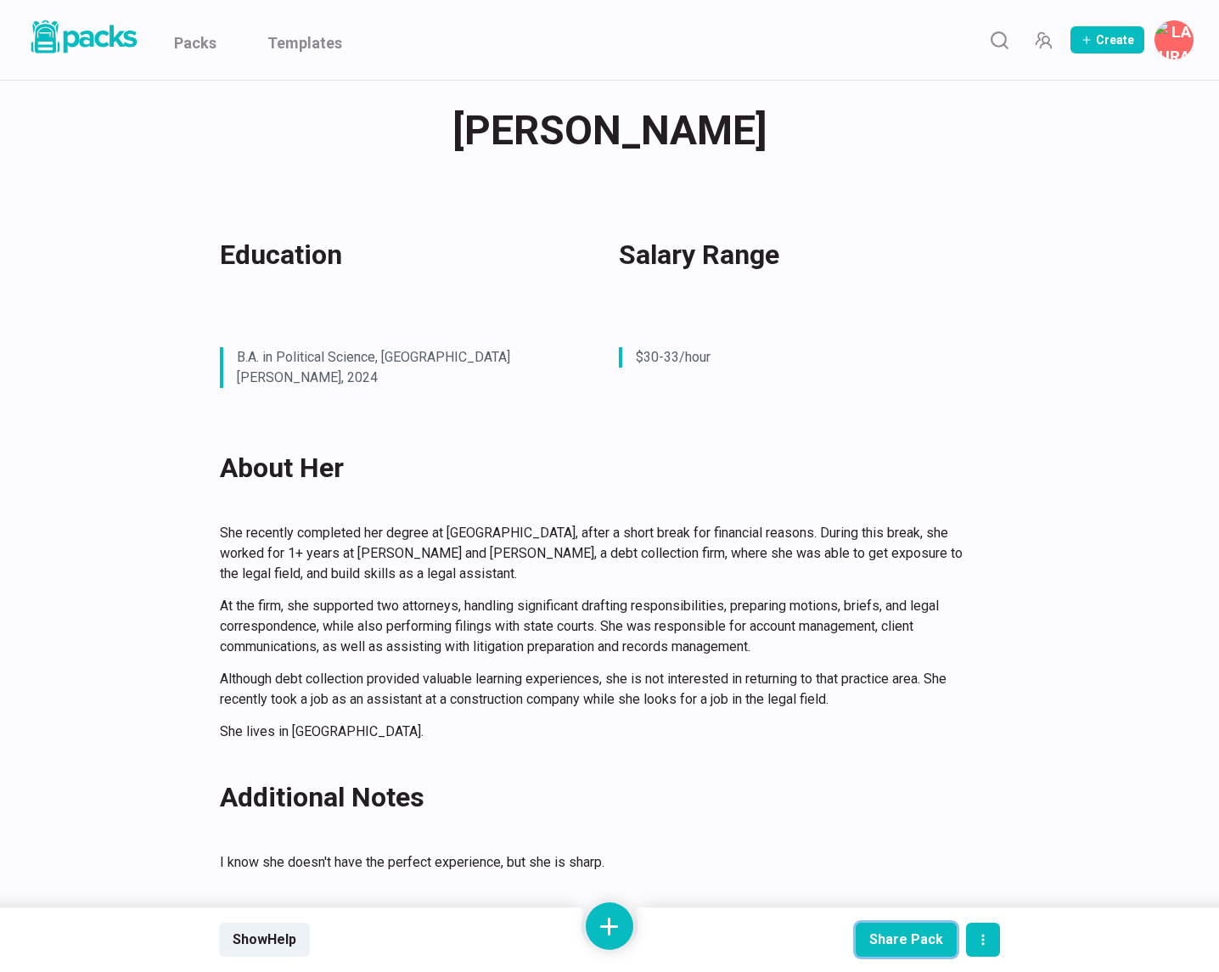
scroll to position [0, 0]
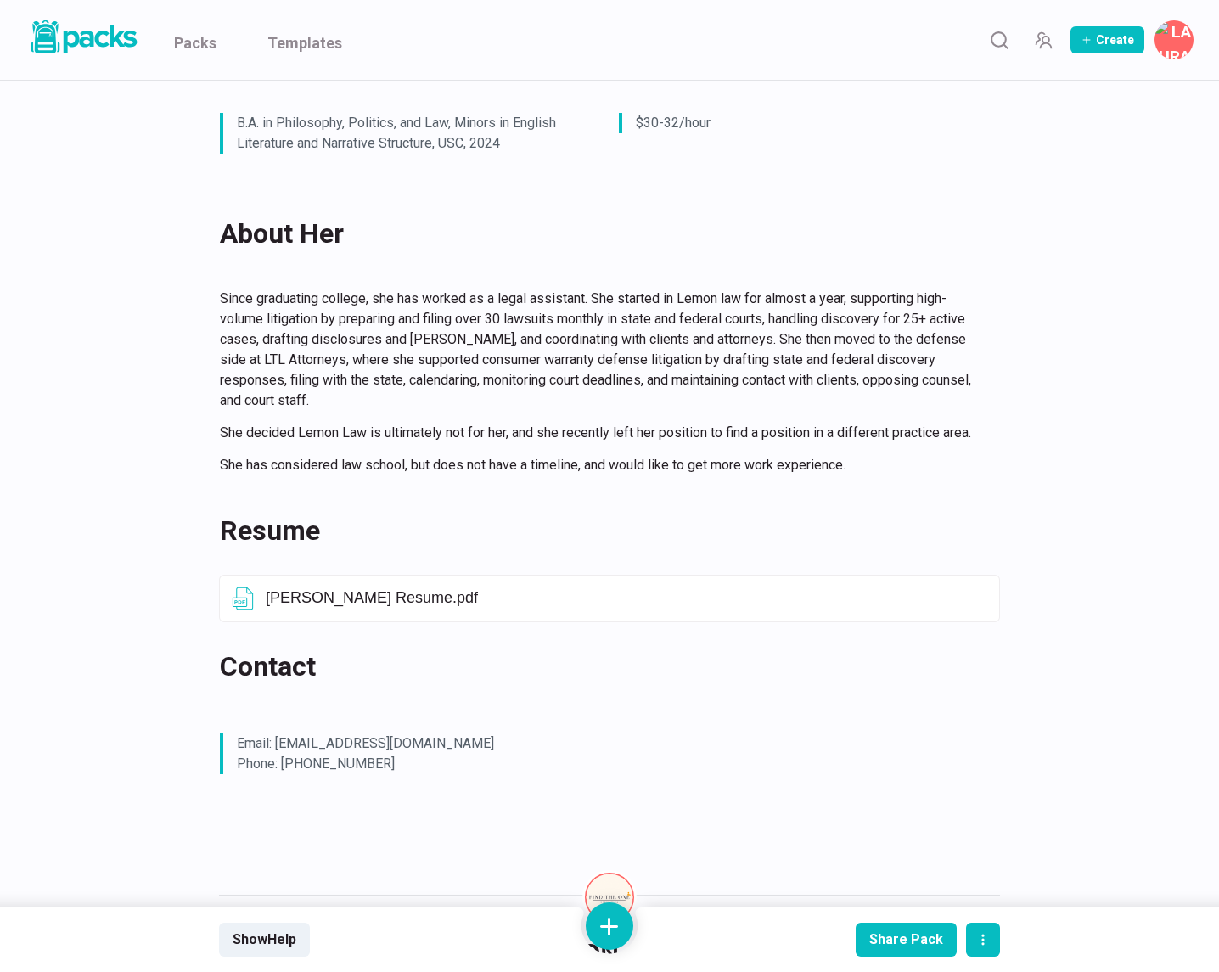
scroll to position [264, 0]
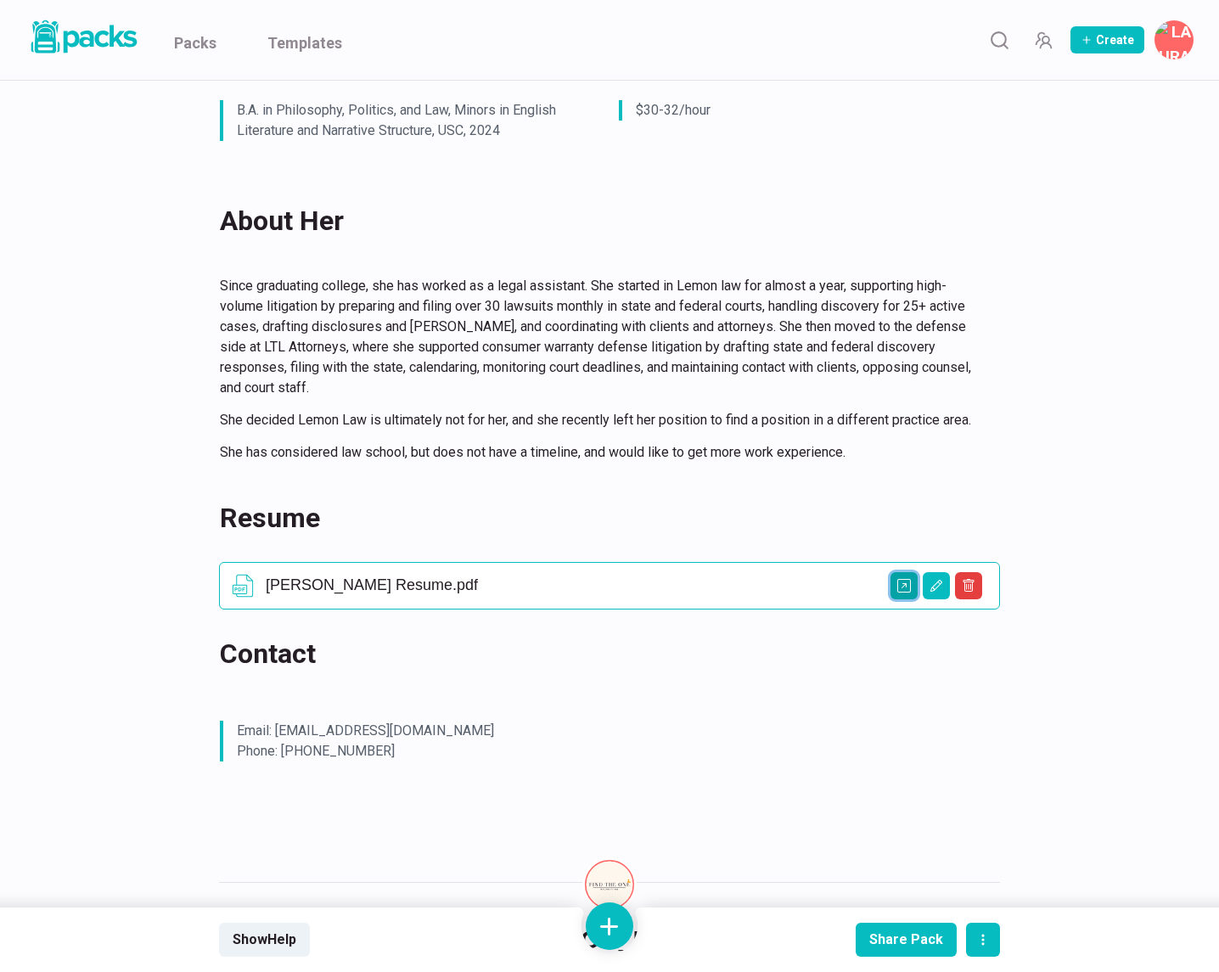
click at [910, 592] on icon "Open external link" at bounding box center [904, 586] width 14 height 14
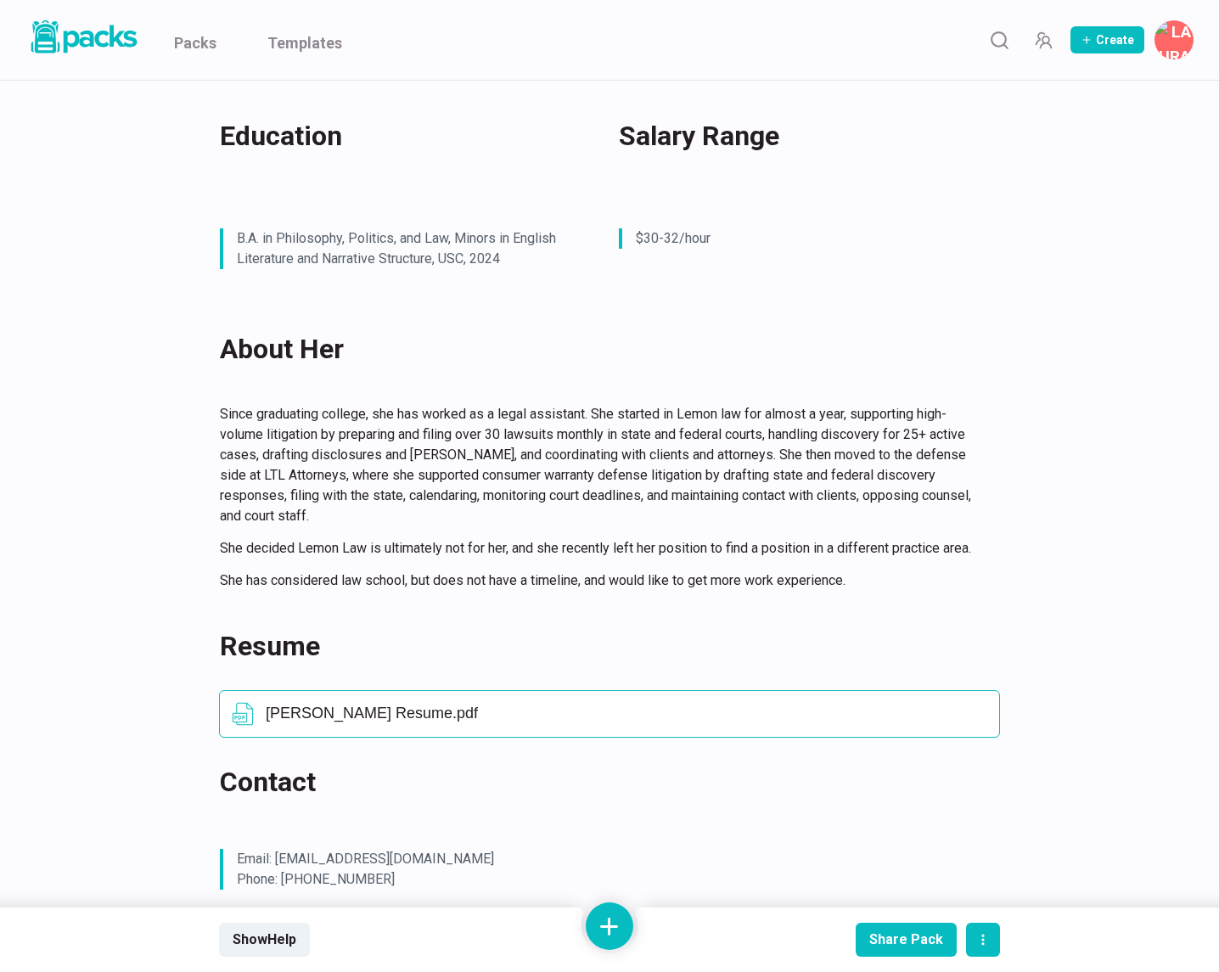
scroll to position [0, 0]
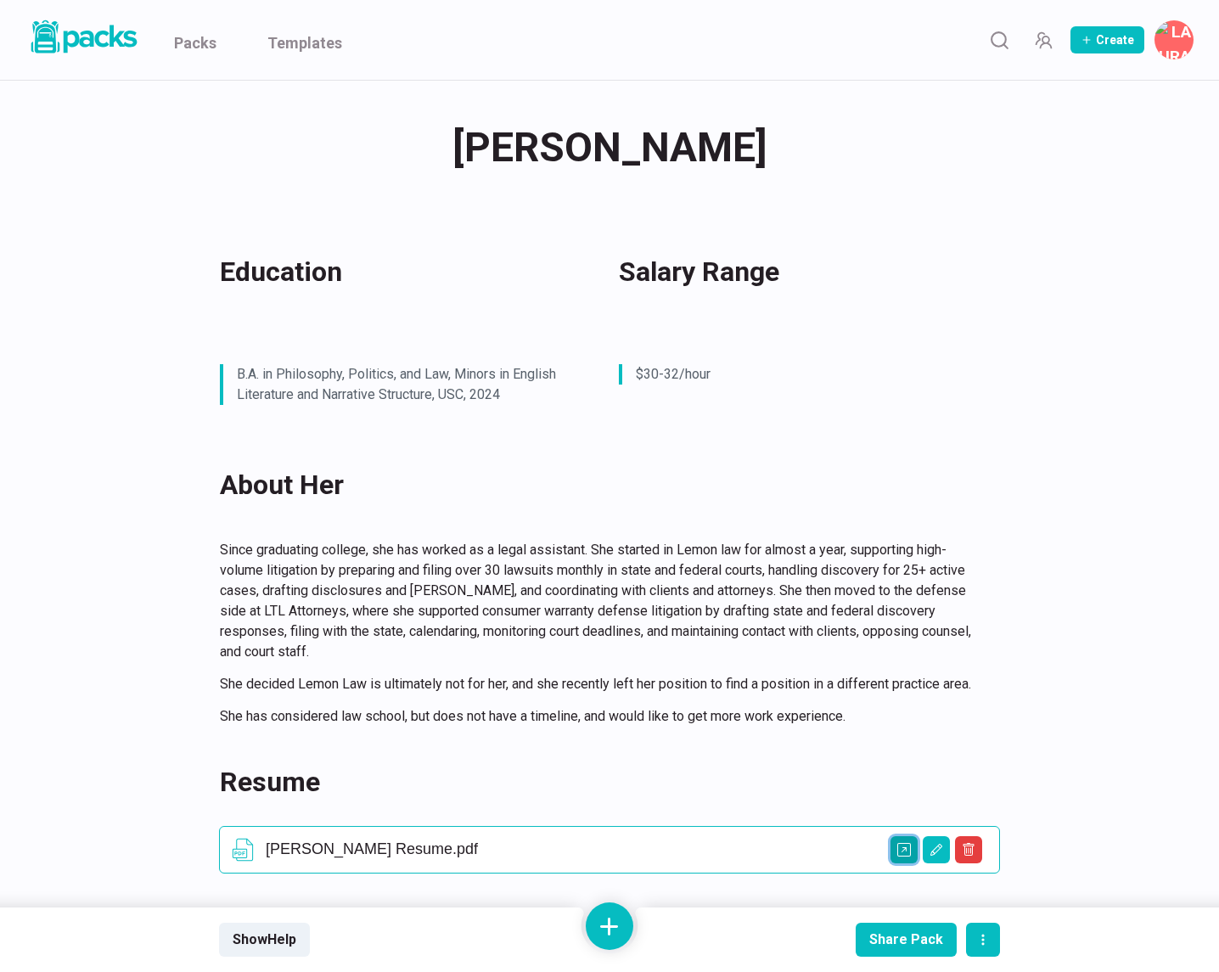
click at [912, 863] on button "Open external link" at bounding box center [903, 849] width 27 height 27
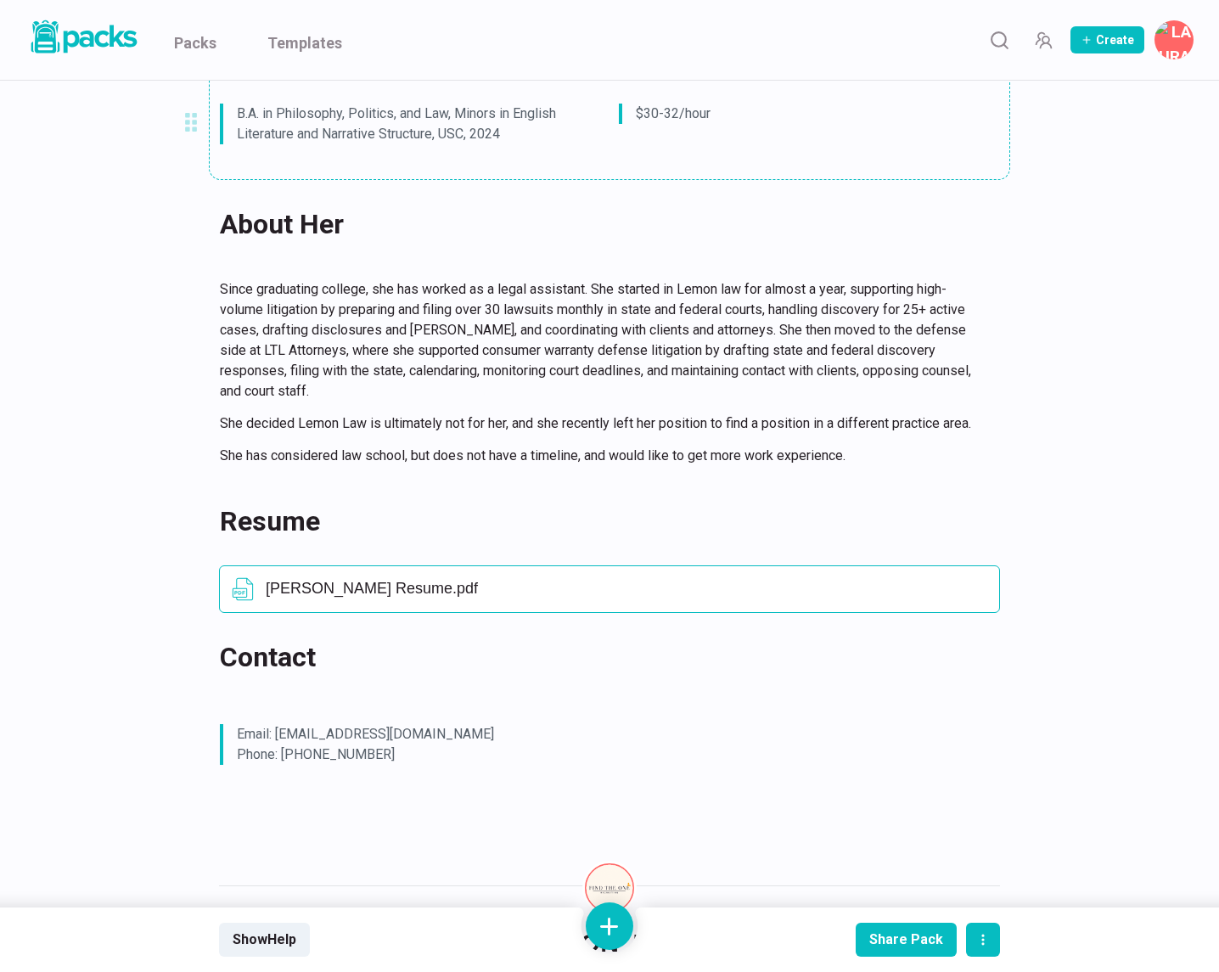
scroll to position [335, 0]
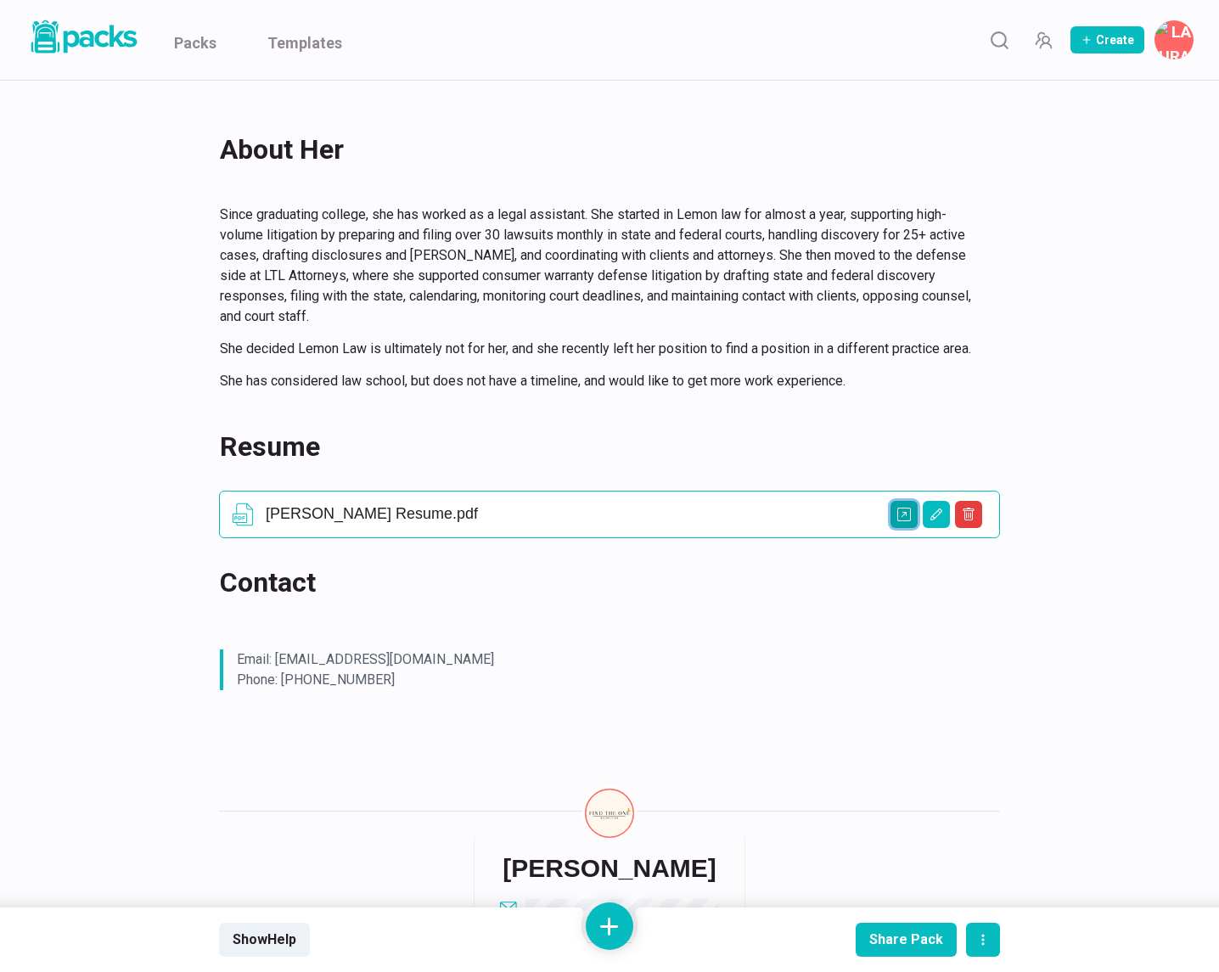
click at [904, 521] on icon "Open external link" at bounding box center [904, 515] width 14 height 14
